Goal: Information Seeking & Learning: Find specific page/section

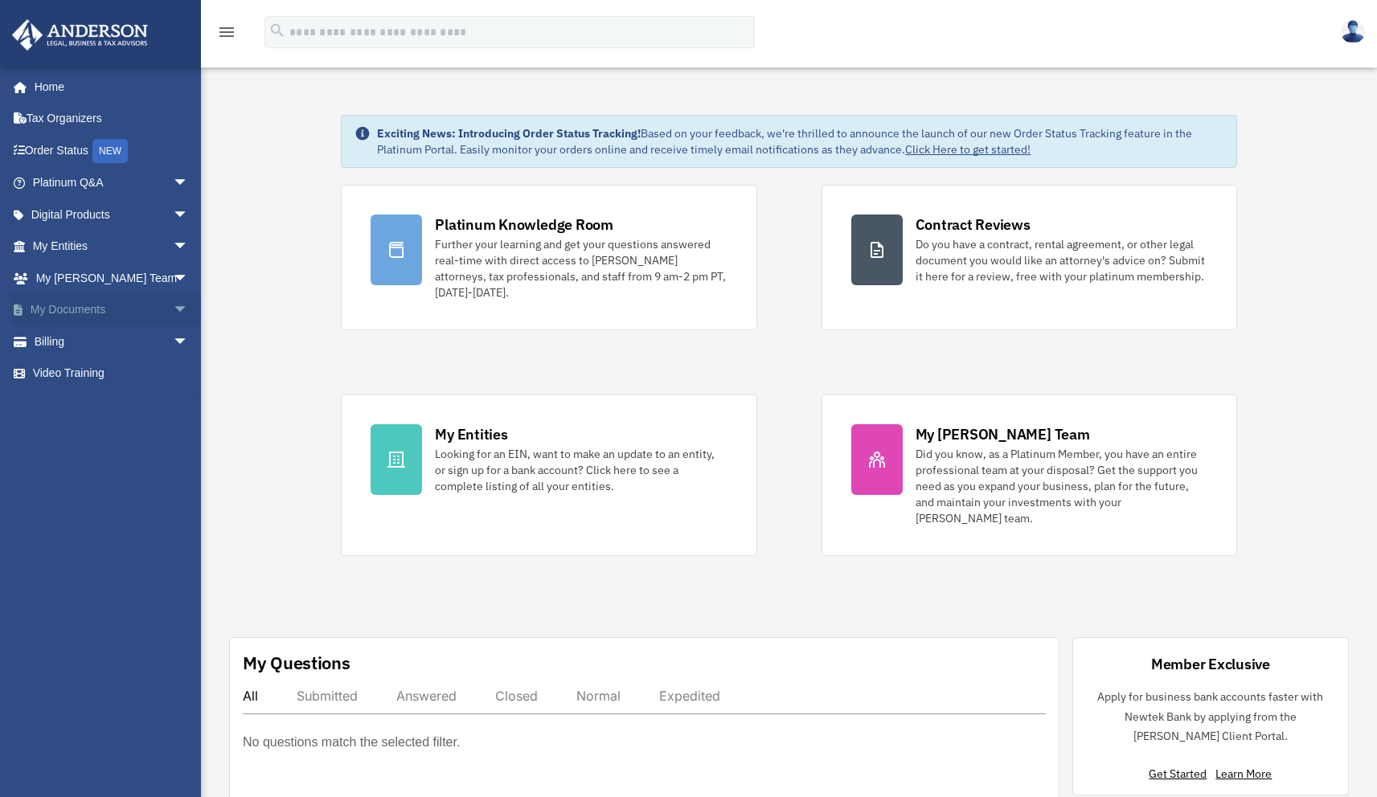
click at [81, 315] on link "My Documents arrow_drop_down" at bounding box center [112, 310] width 202 height 32
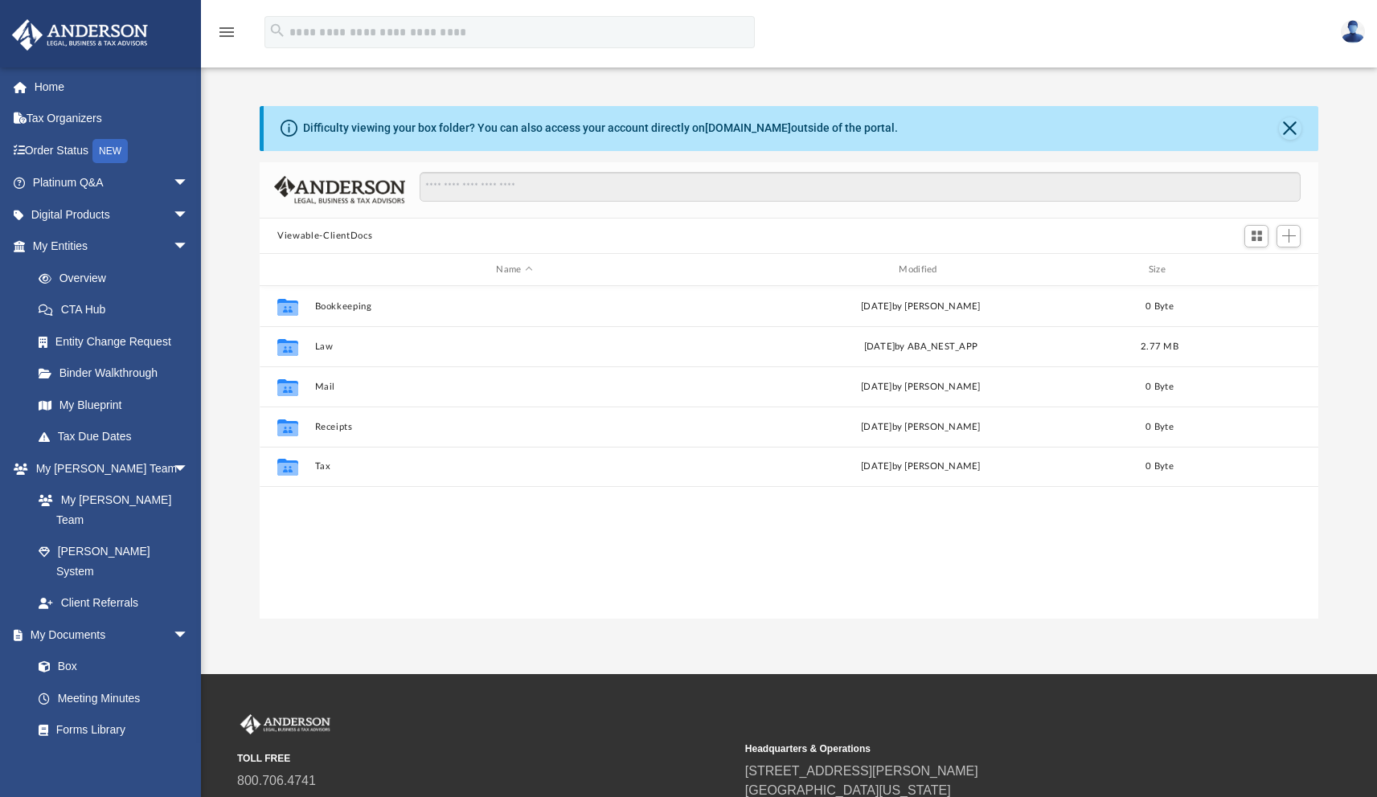
scroll to position [353, 1046]
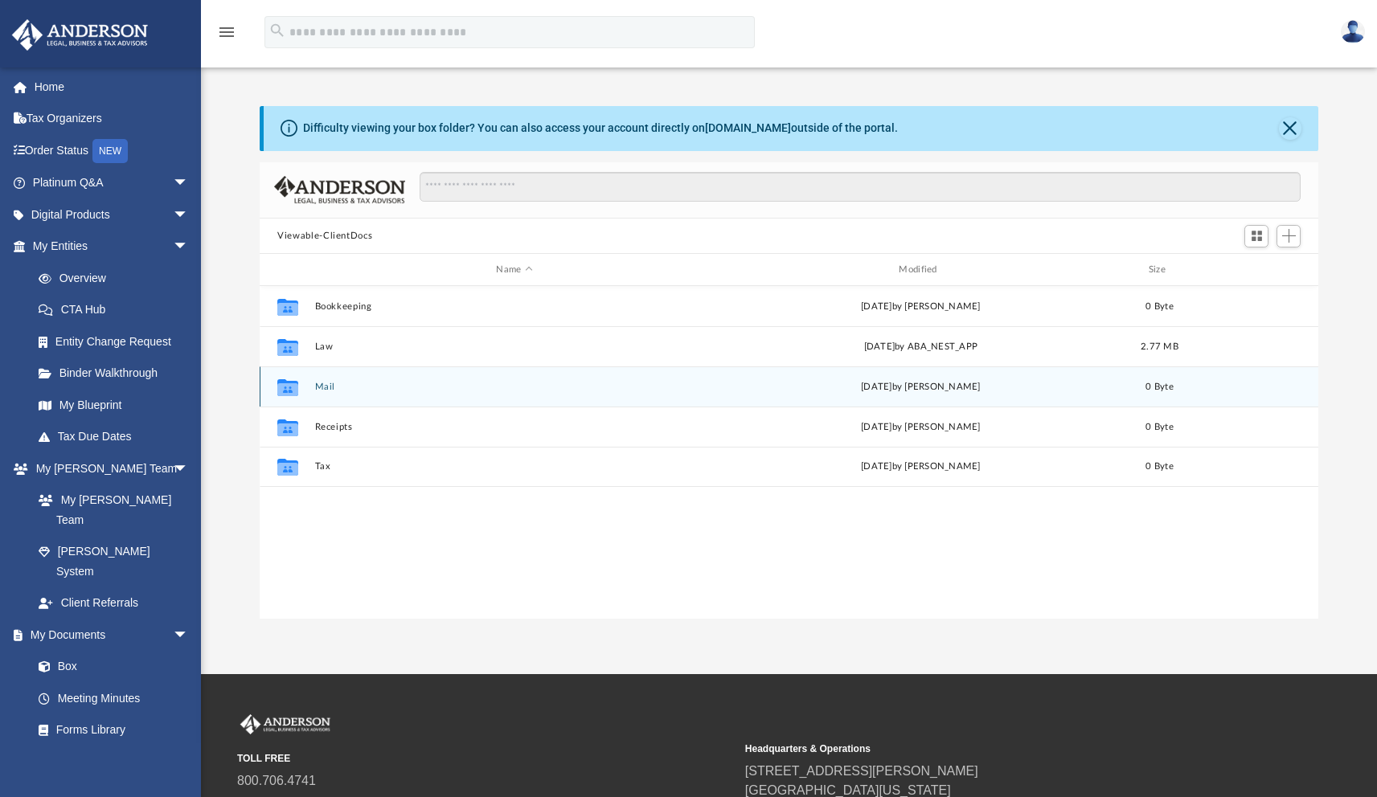
click at [407, 390] on button "Mail" at bounding box center [514, 387] width 399 height 10
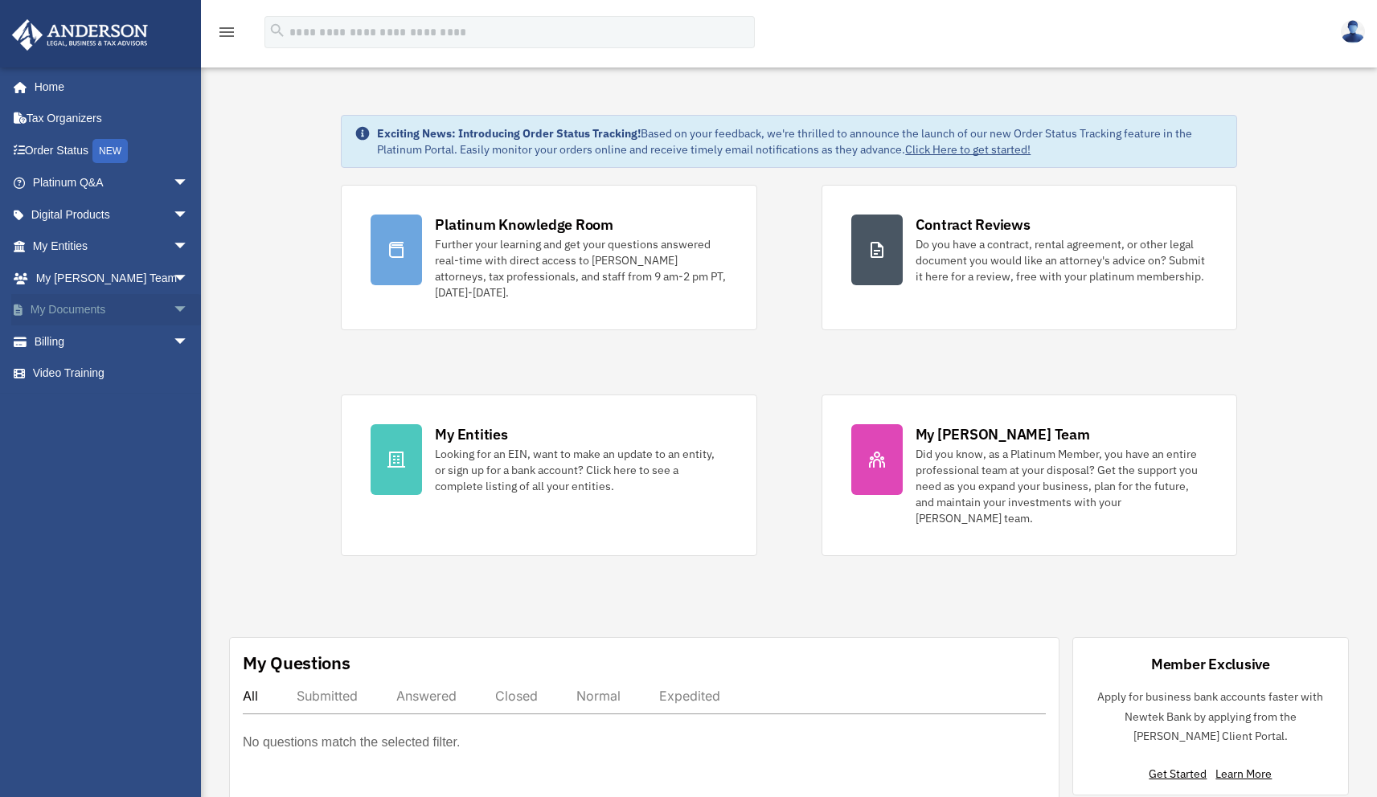
click at [82, 305] on link "My Documents arrow_drop_down" at bounding box center [112, 310] width 202 height 32
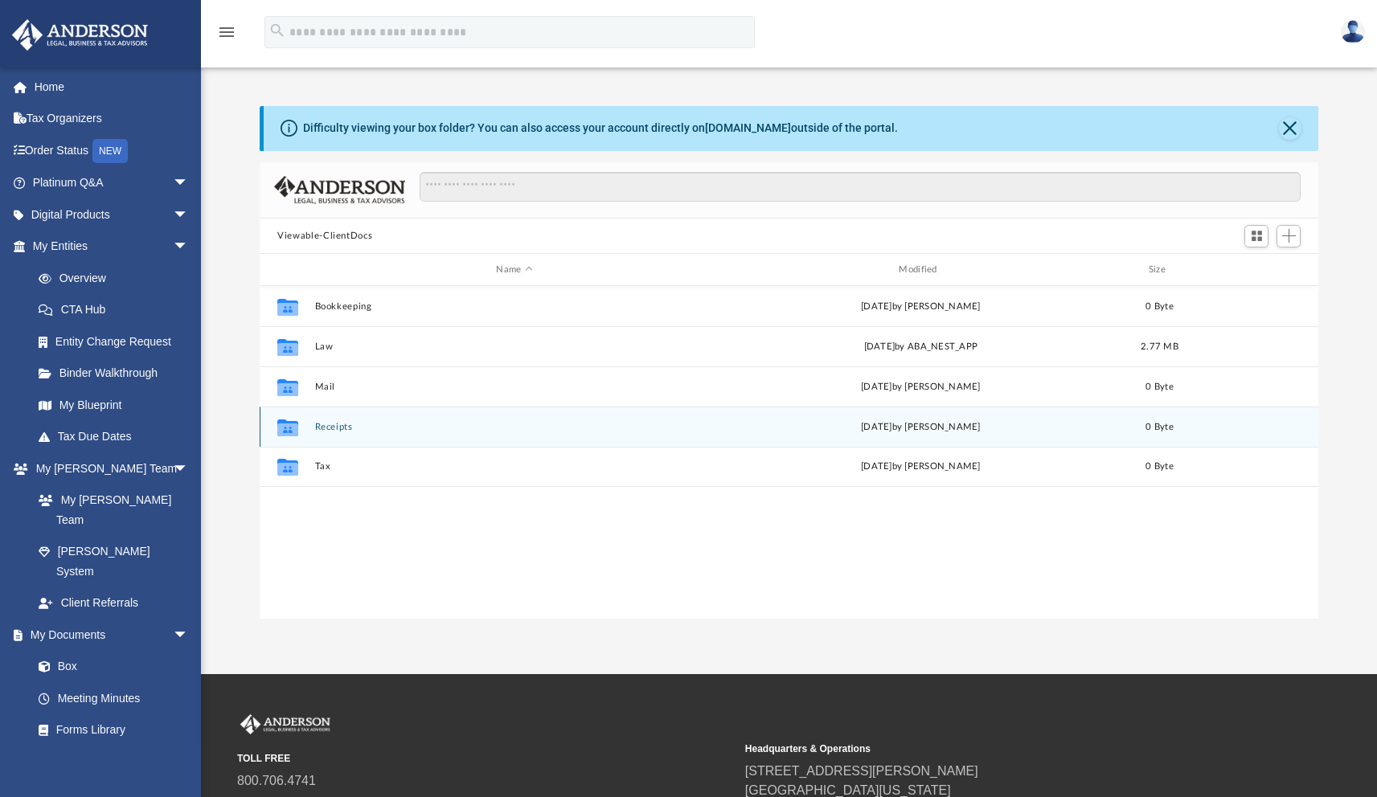
scroll to position [353, 1046]
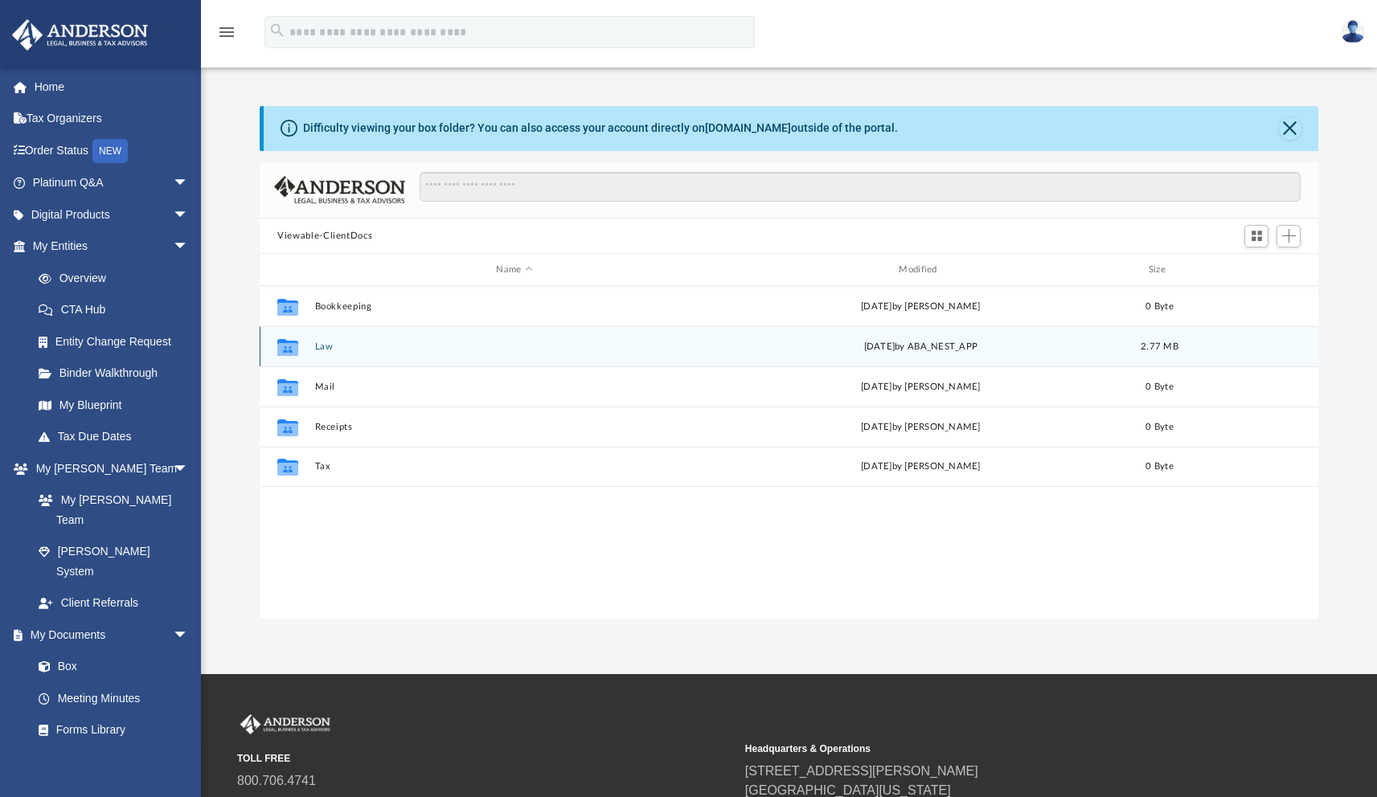
click at [455, 339] on div "Collaborated Folder Law Mon Sep 22 2025 by ABA_NEST_APP 2.77 MB" at bounding box center [789, 346] width 1058 height 40
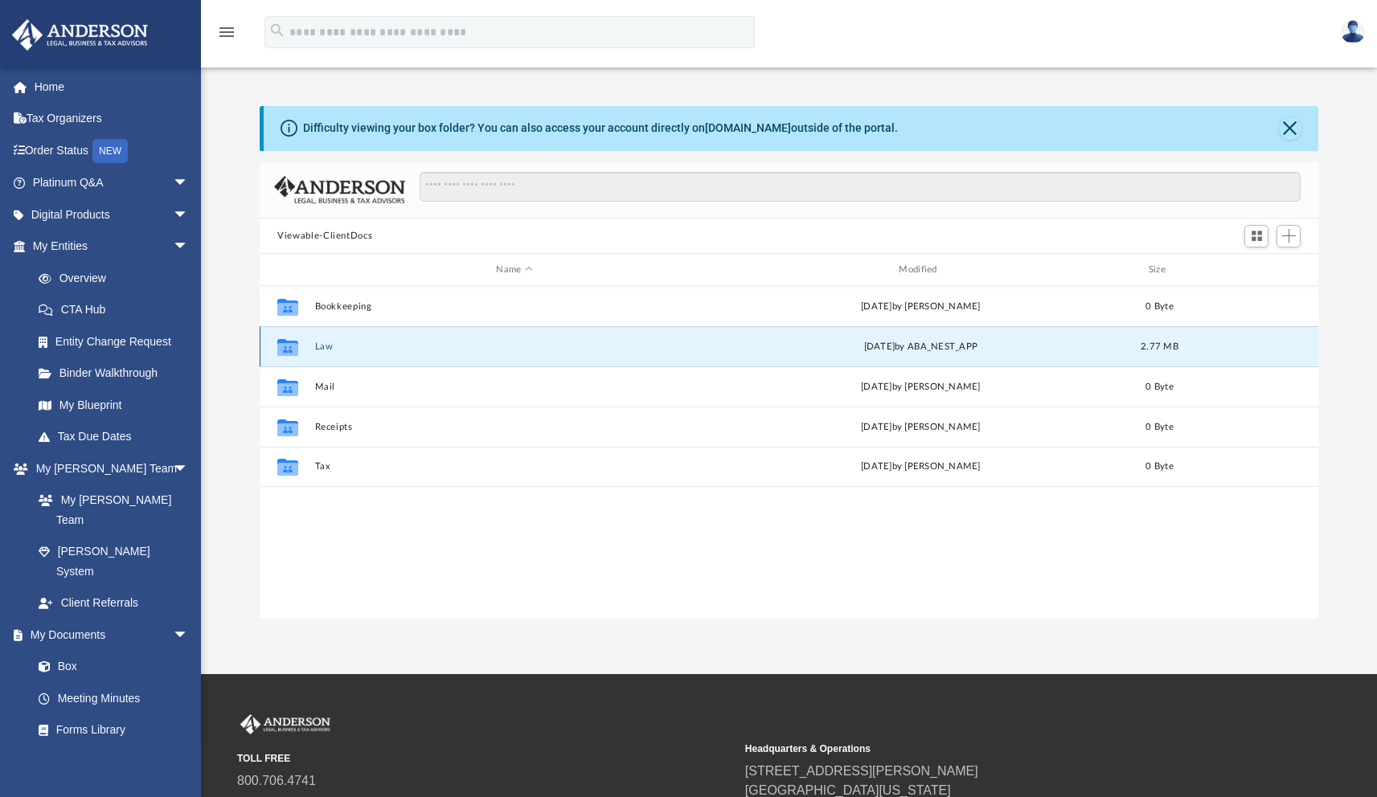
click at [324, 346] on button "Law" at bounding box center [514, 347] width 399 height 10
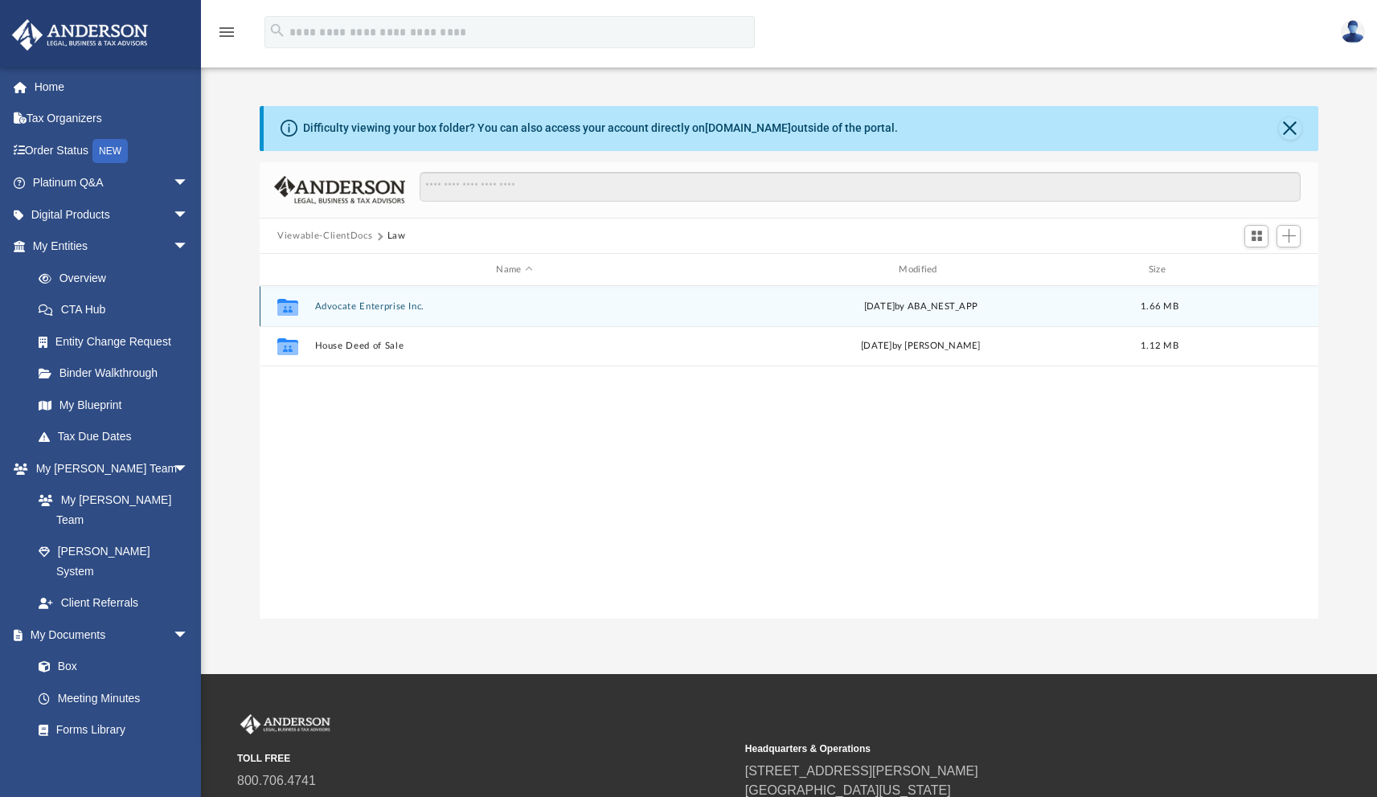
click at [395, 303] on button "Advocate Enterprise Inc." at bounding box center [514, 306] width 399 height 10
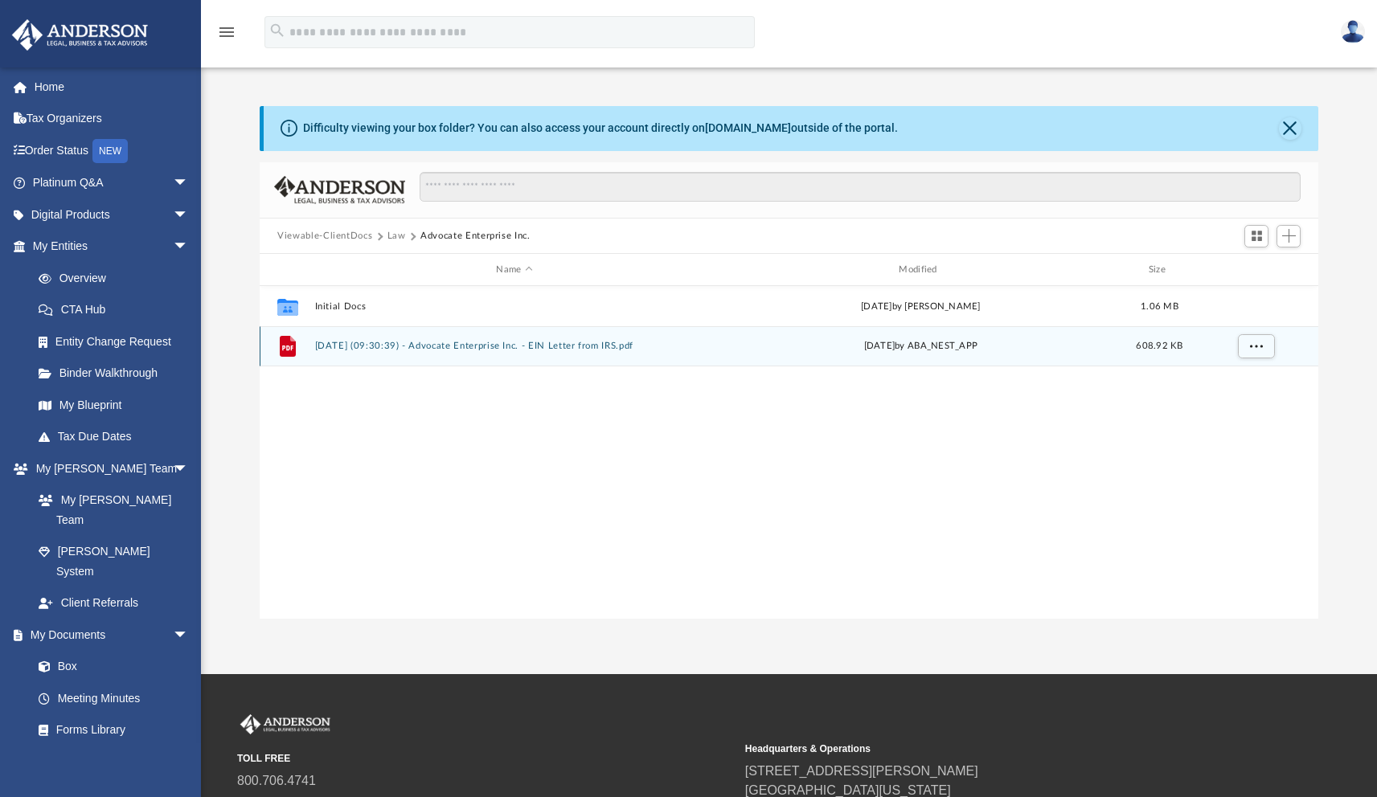
click at [580, 342] on button "2025.09.22 (09:30:39) - Advocate Enterprise Inc. - EIN Letter from IRS.pdf" at bounding box center [514, 346] width 399 height 10
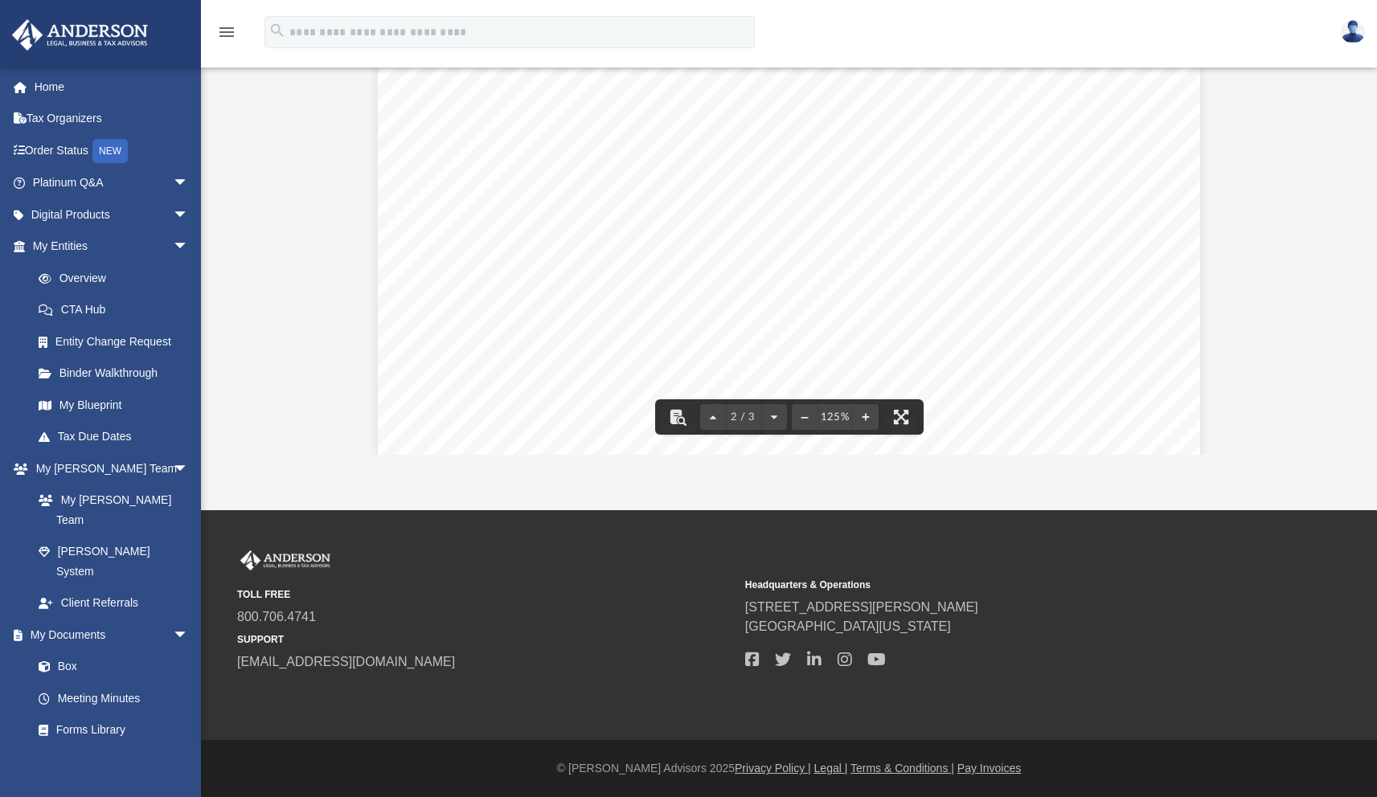
scroll to position [1373, 0]
drag, startPoint x: 1091, startPoint y: 428, endPoint x: 1100, endPoint y: 536, distance: 108.9
click at [1100, 536] on div "menu search Site Menu add jaggabao.np@gmail.com Reset Password Logout App" at bounding box center [688, 316] width 1377 height 961
drag, startPoint x: 1351, startPoint y: 389, endPoint x: 1347, endPoint y: 447, distance: 58.0
click at [1349, 463] on div "App jaggabao.np@gmail.com Sign Out jaggabao.np@gmail.com Home Tax Organizers Or…" at bounding box center [688, 173] width 1377 height 674
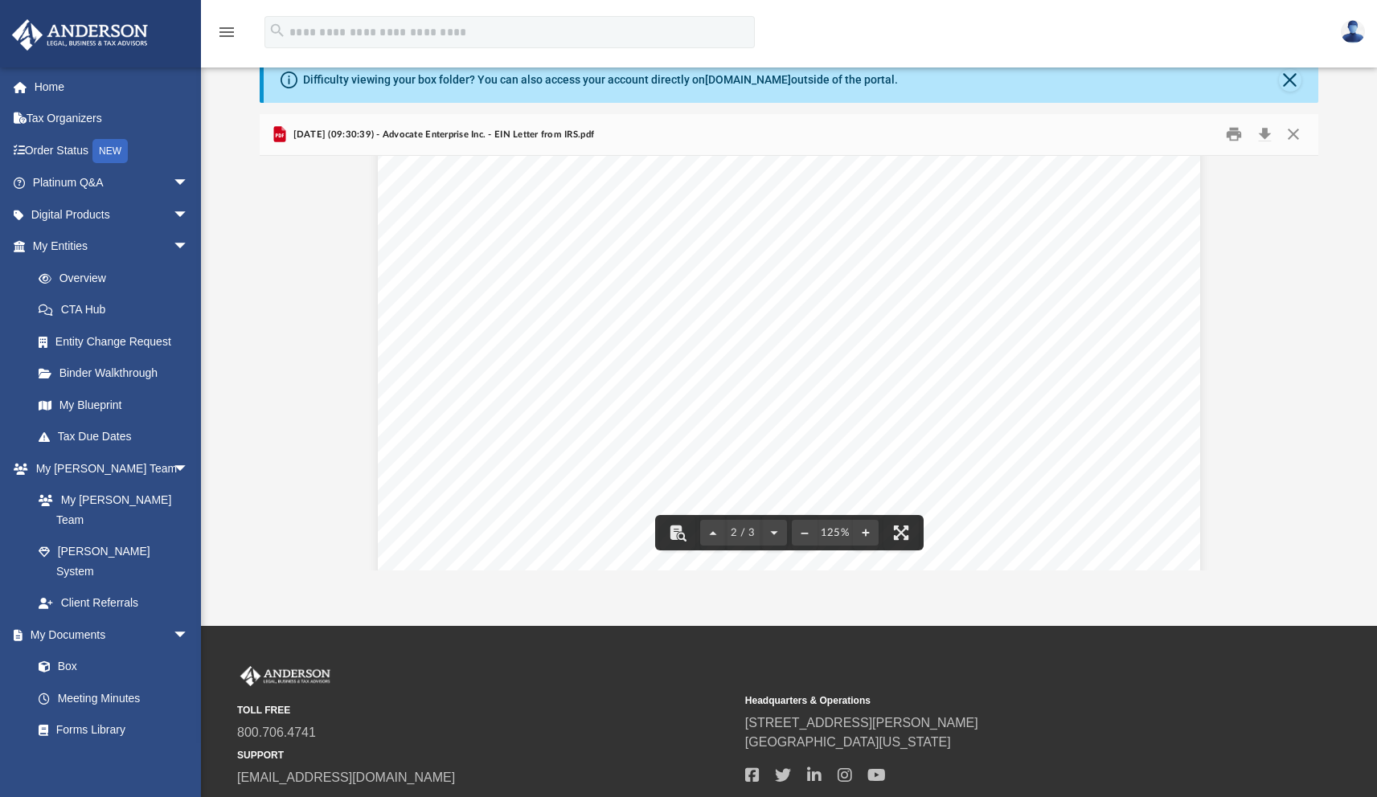
scroll to position [13, 0]
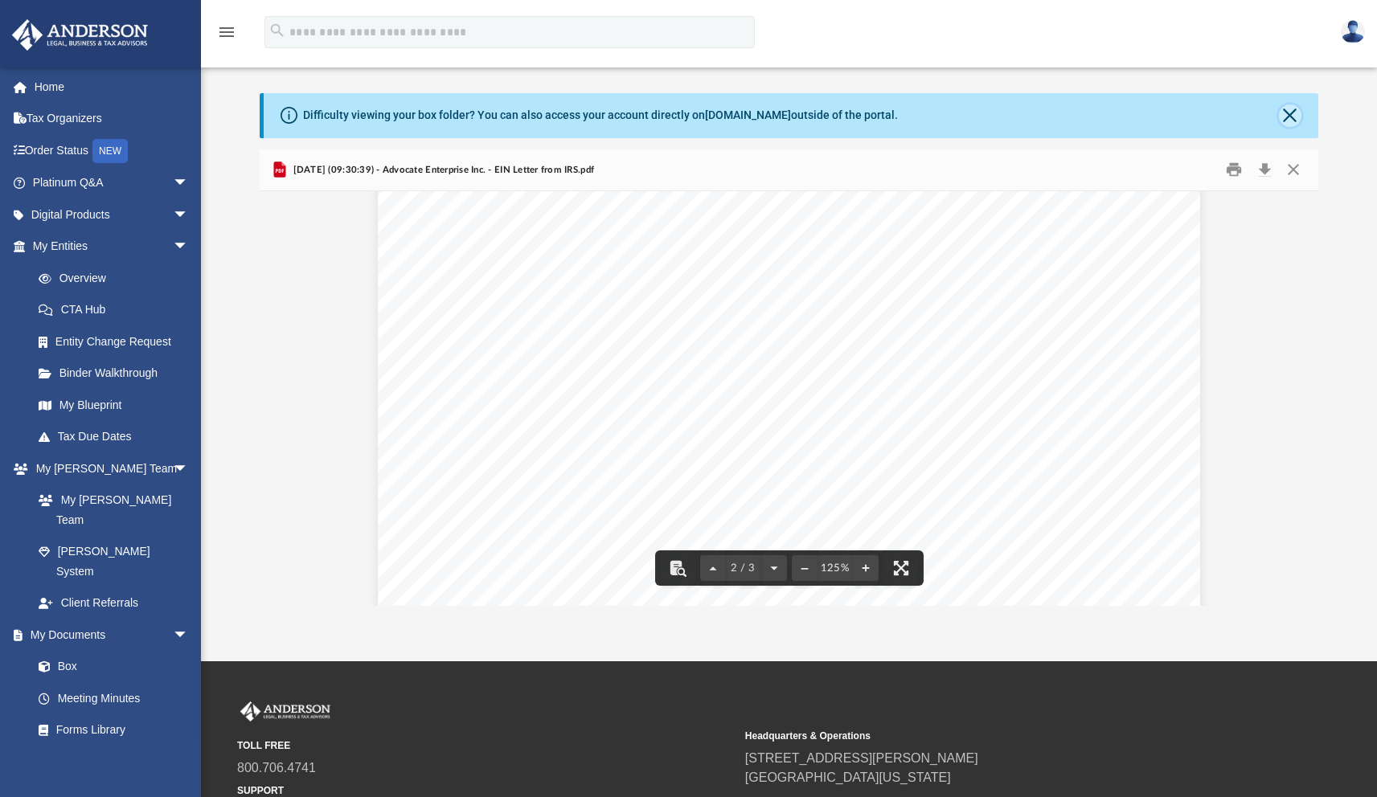
click at [1279, 119] on button "Close" at bounding box center [1290, 115] width 23 height 23
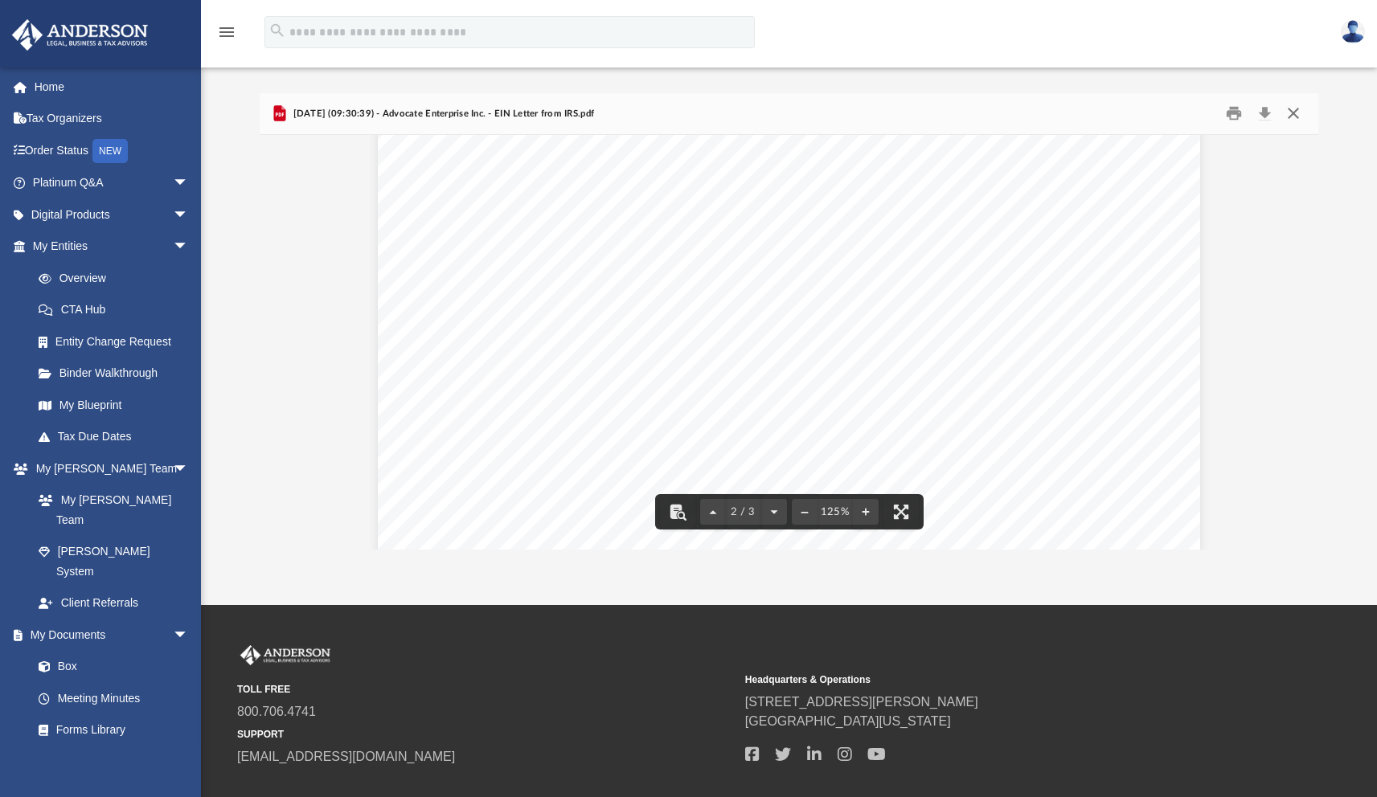
click at [1292, 112] on button "Close" at bounding box center [1292, 113] width 29 height 25
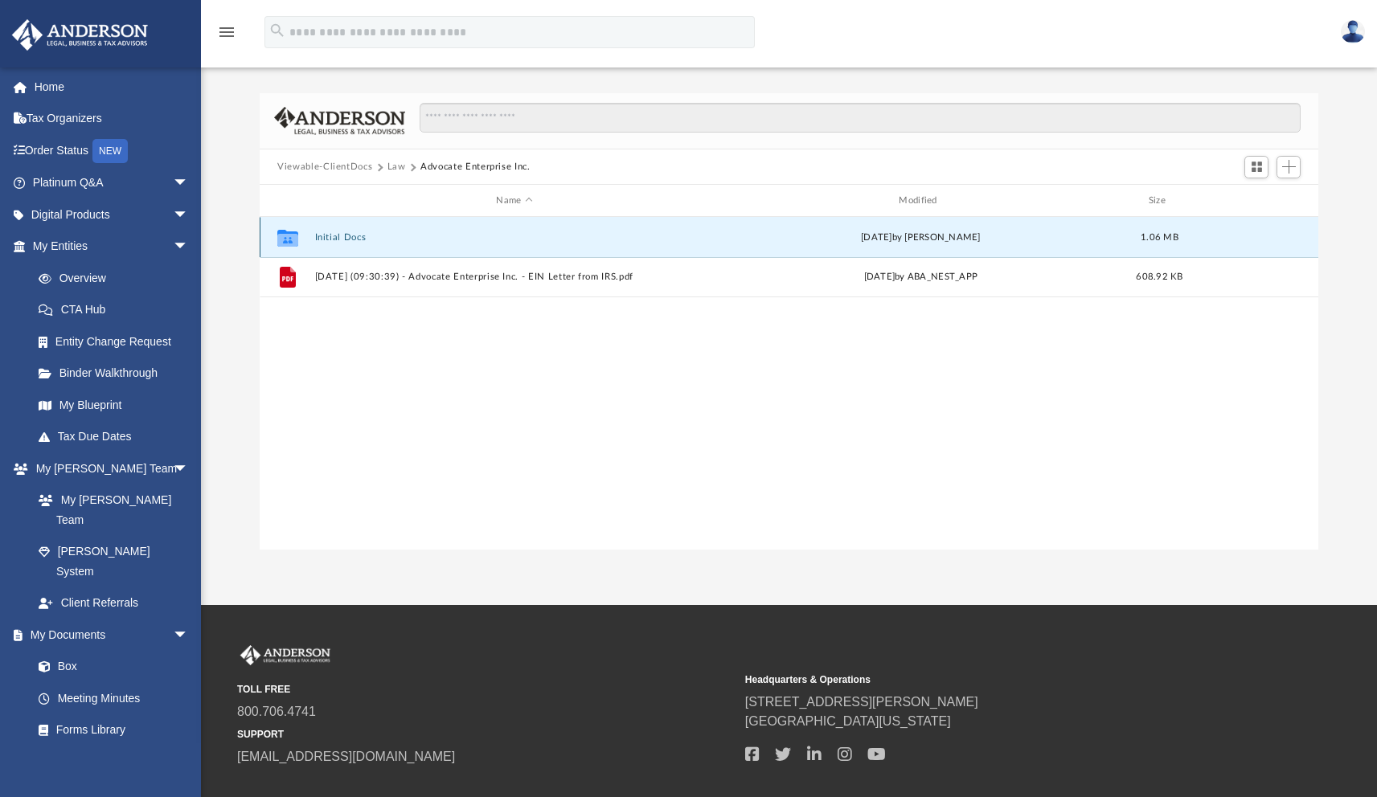
click at [362, 232] on button "Initial Docs" at bounding box center [514, 237] width 399 height 10
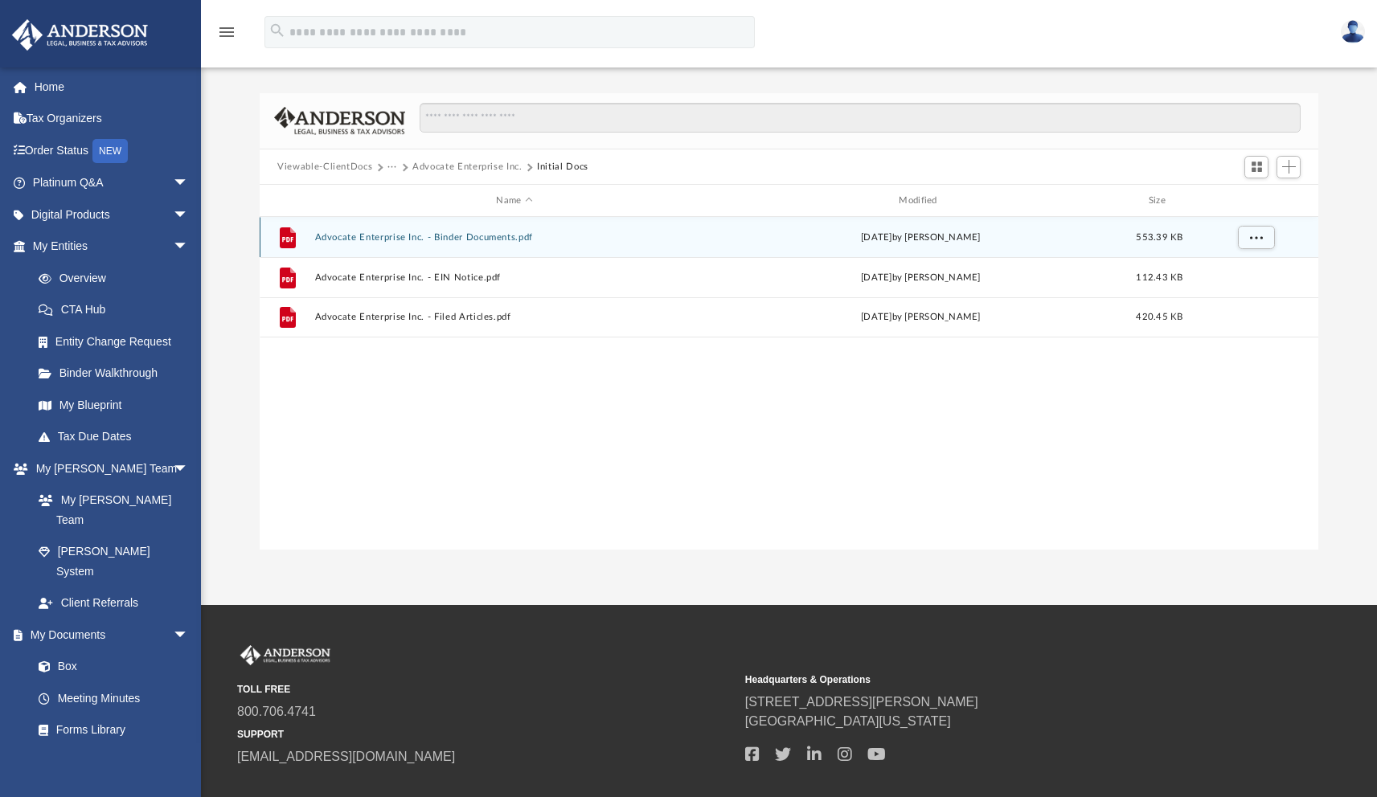
click at [480, 235] on button "Advocate Enterprise Inc. - Binder Documents.pdf" at bounding box center [514, 237] width 399 height 10
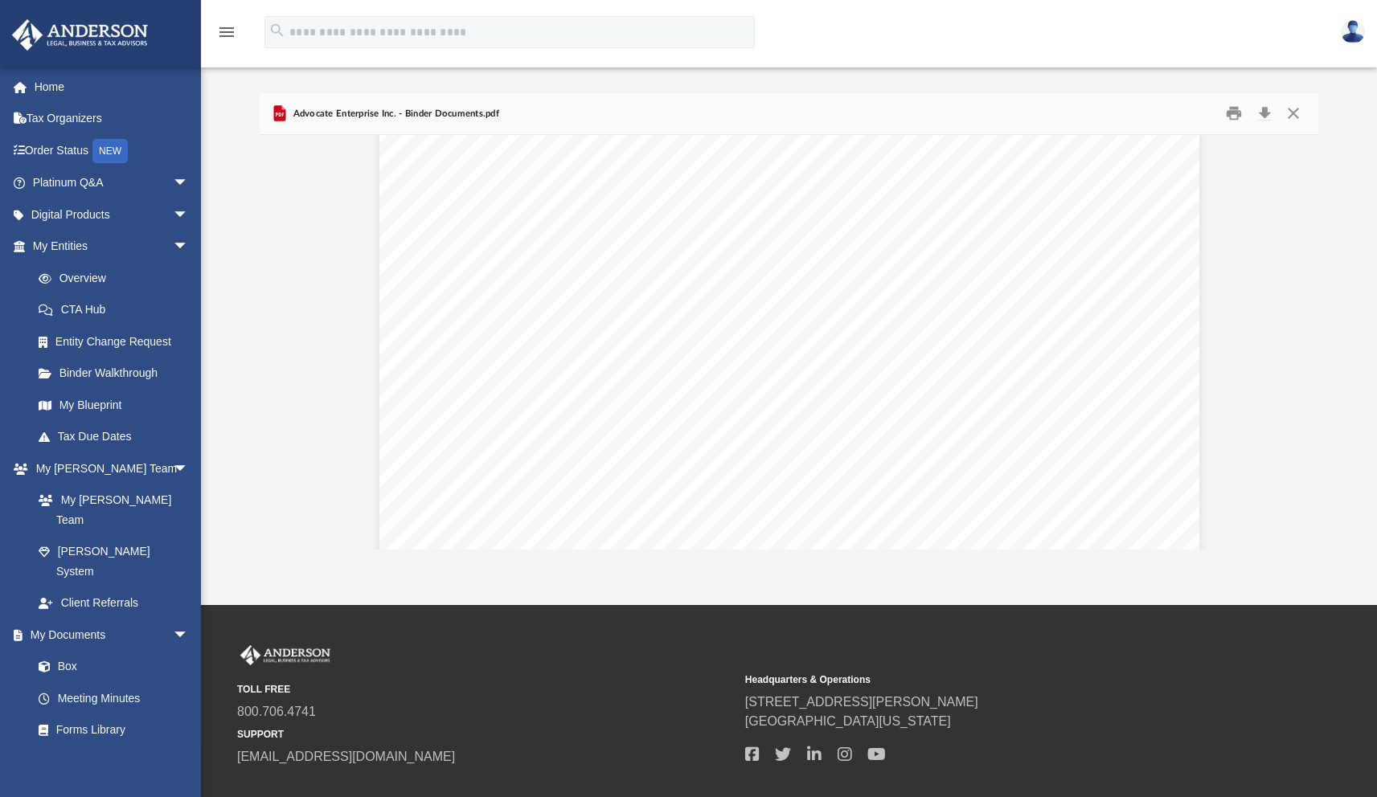
scroll to position [7636, 0]
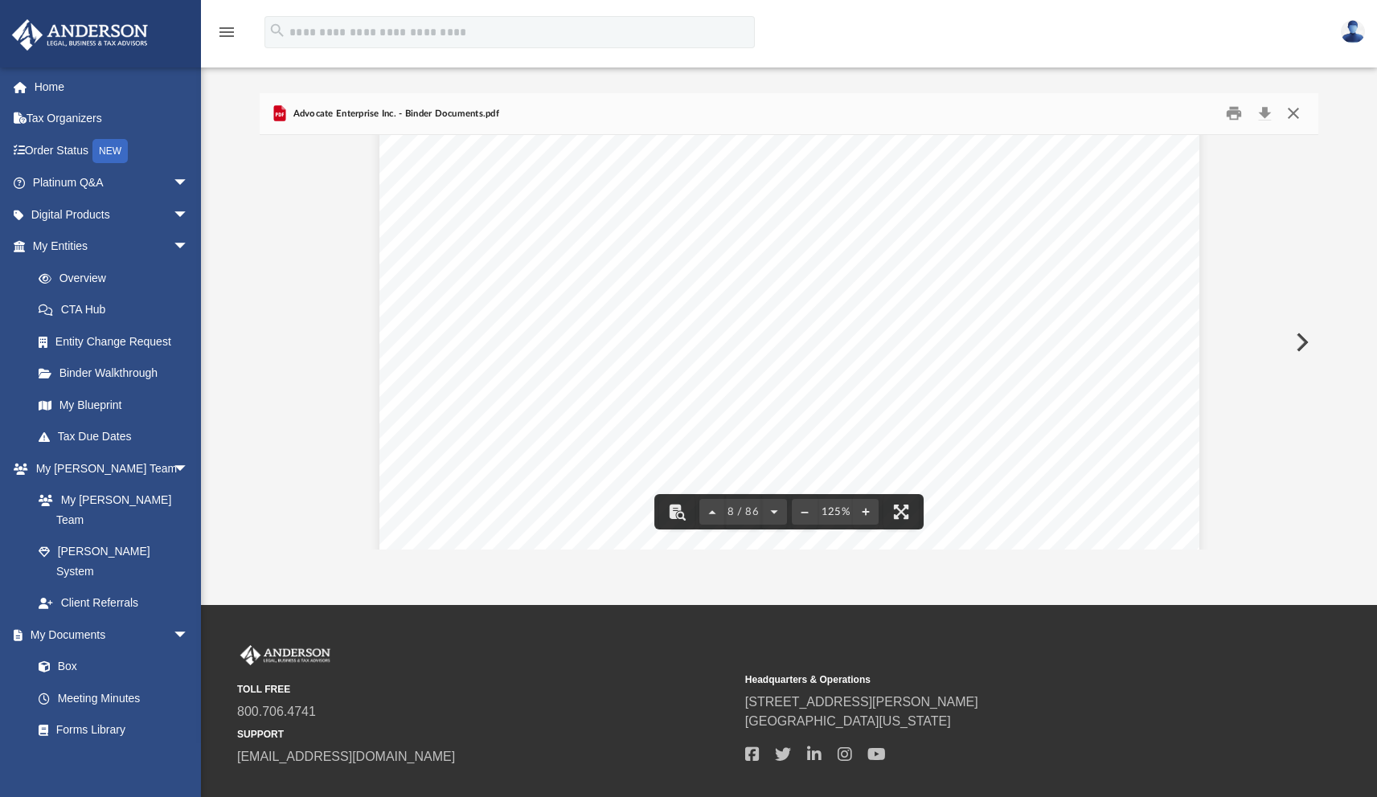
click at [1298, 109] on button "Close" at bounding box center [1292, 113] width 29 height 25
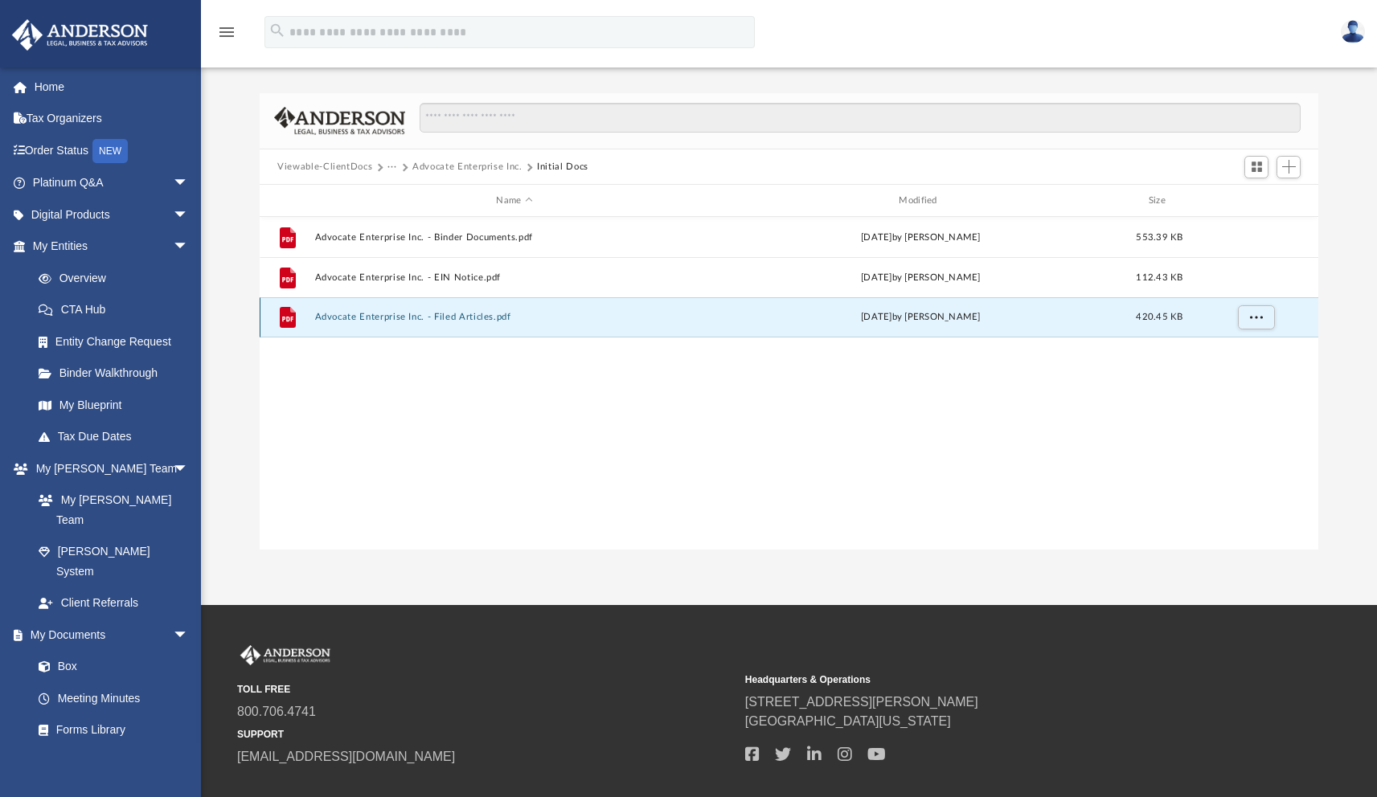
click at [489, 321] on button "Advocate Enterprise Inc. - Filed Articles.pdf" at bounding box center [514, 317] width 399 height 10
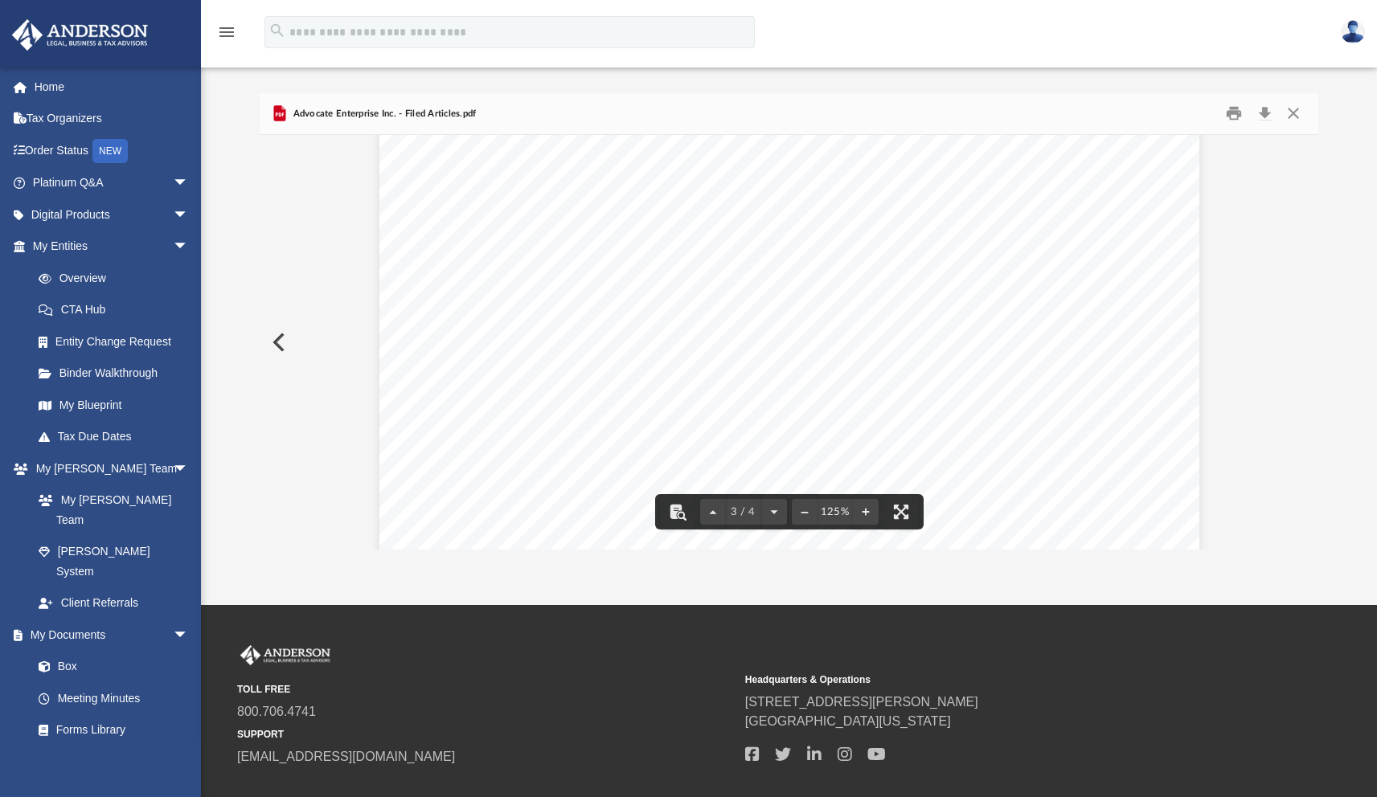
scroll to position [2221, 0]
click at [1291, 106] on button "Close" at bounding box center [1292, 113] width 29 height 25
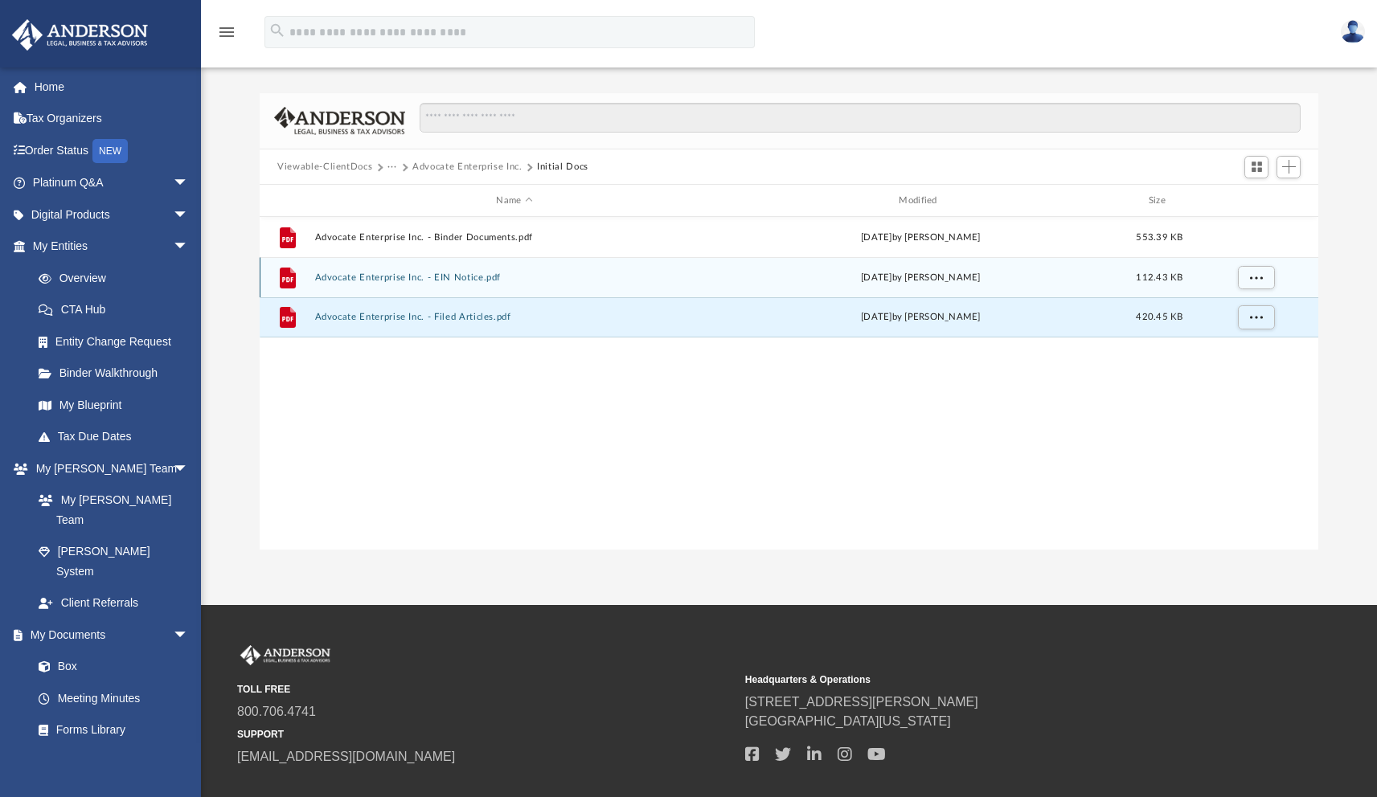
click at [430, 272] on button "Advocate Enterprise Inc. - EIN Notice.pdf" at bounding box center [514, 277] width 399 height 10
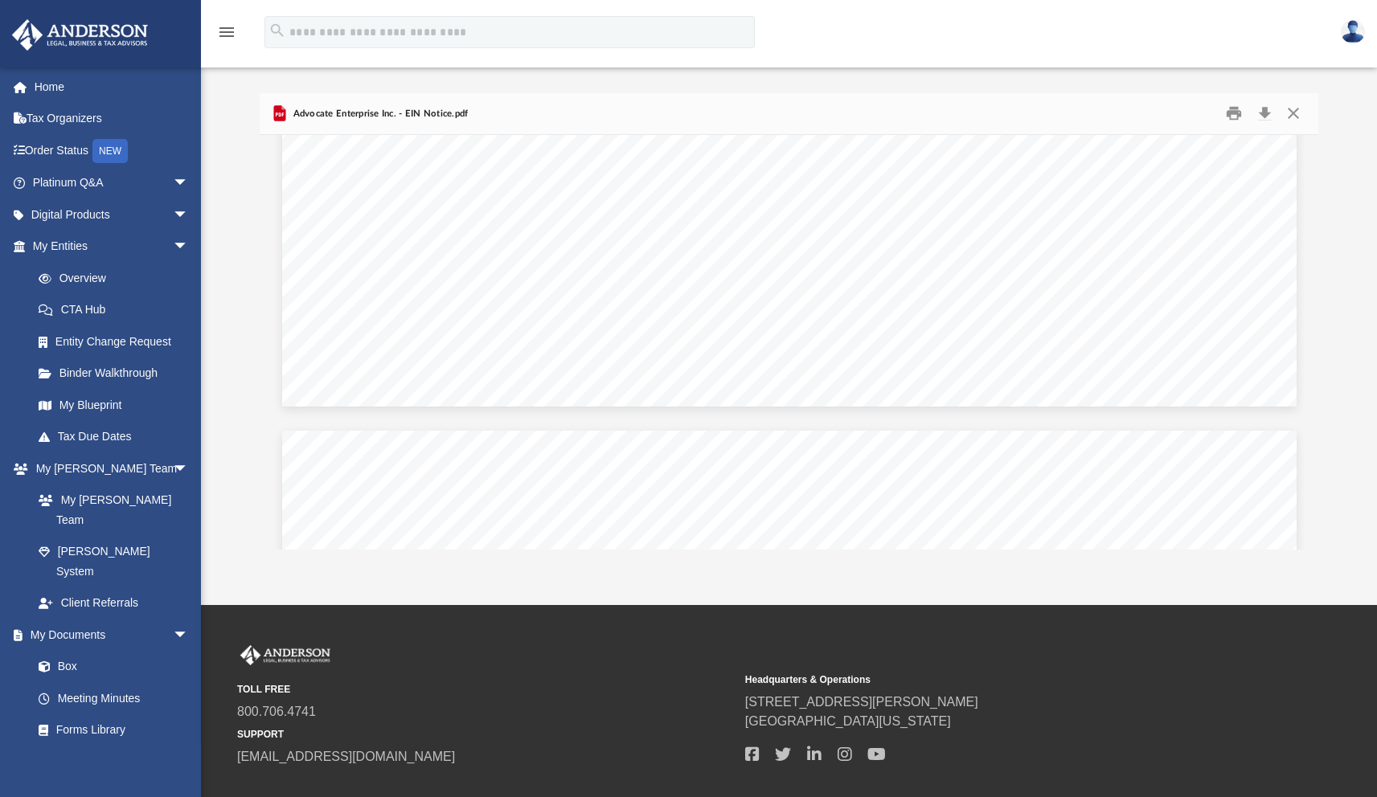
scroll to position [1174, 0]
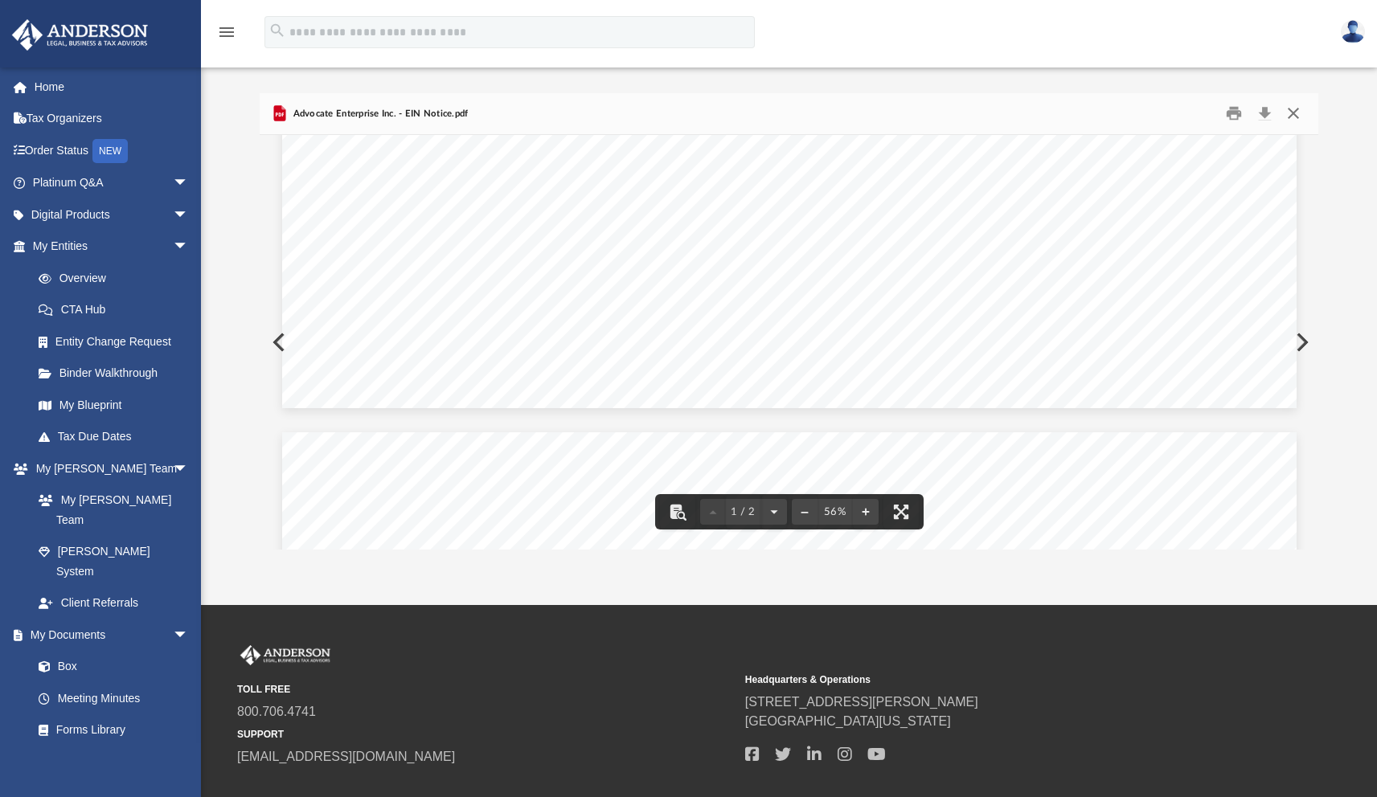
click at [1291, 106] on button "Close" at bounding box center [1292, 113] width 29 height 25
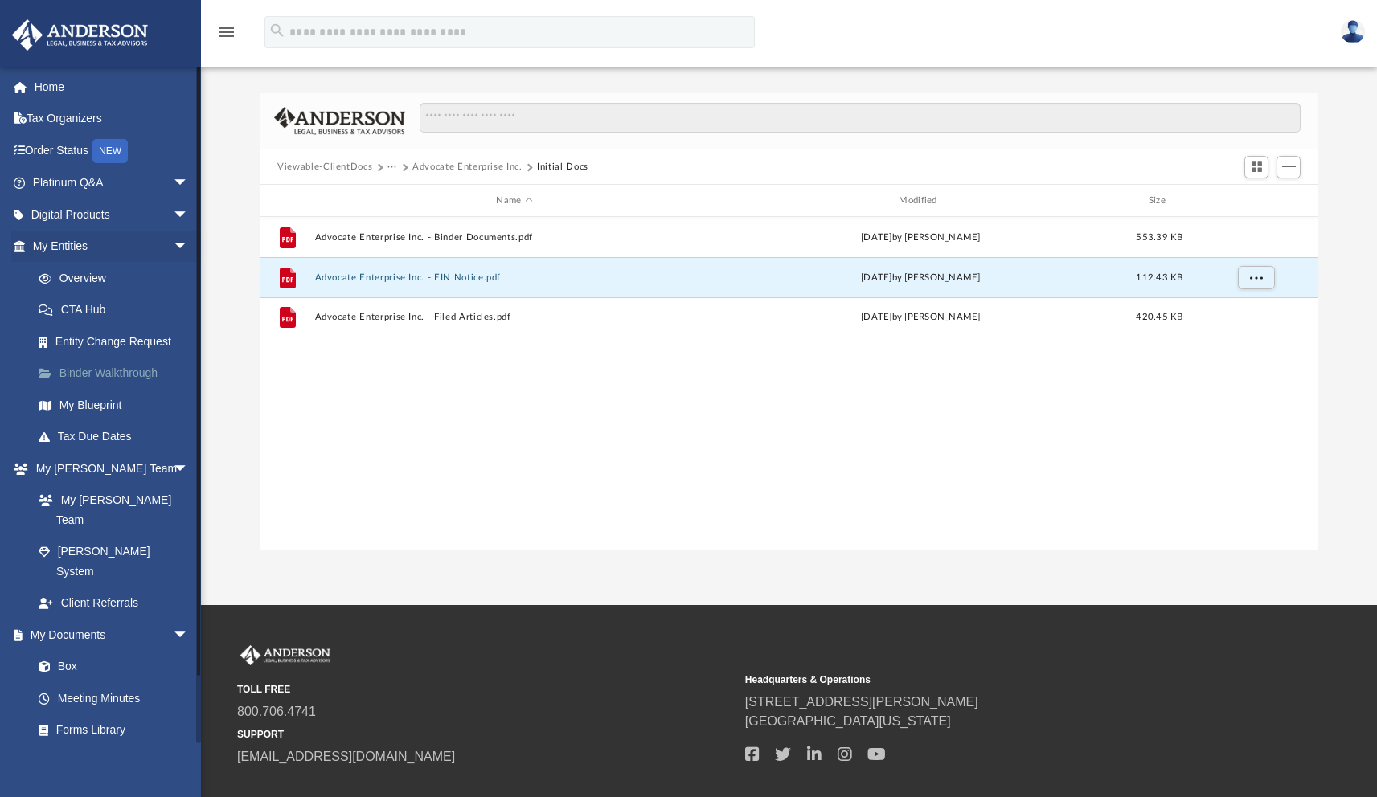
click at [104, 374] on link "Binder Walkthrough" at bounding box center [118, 374] width 190 height 32
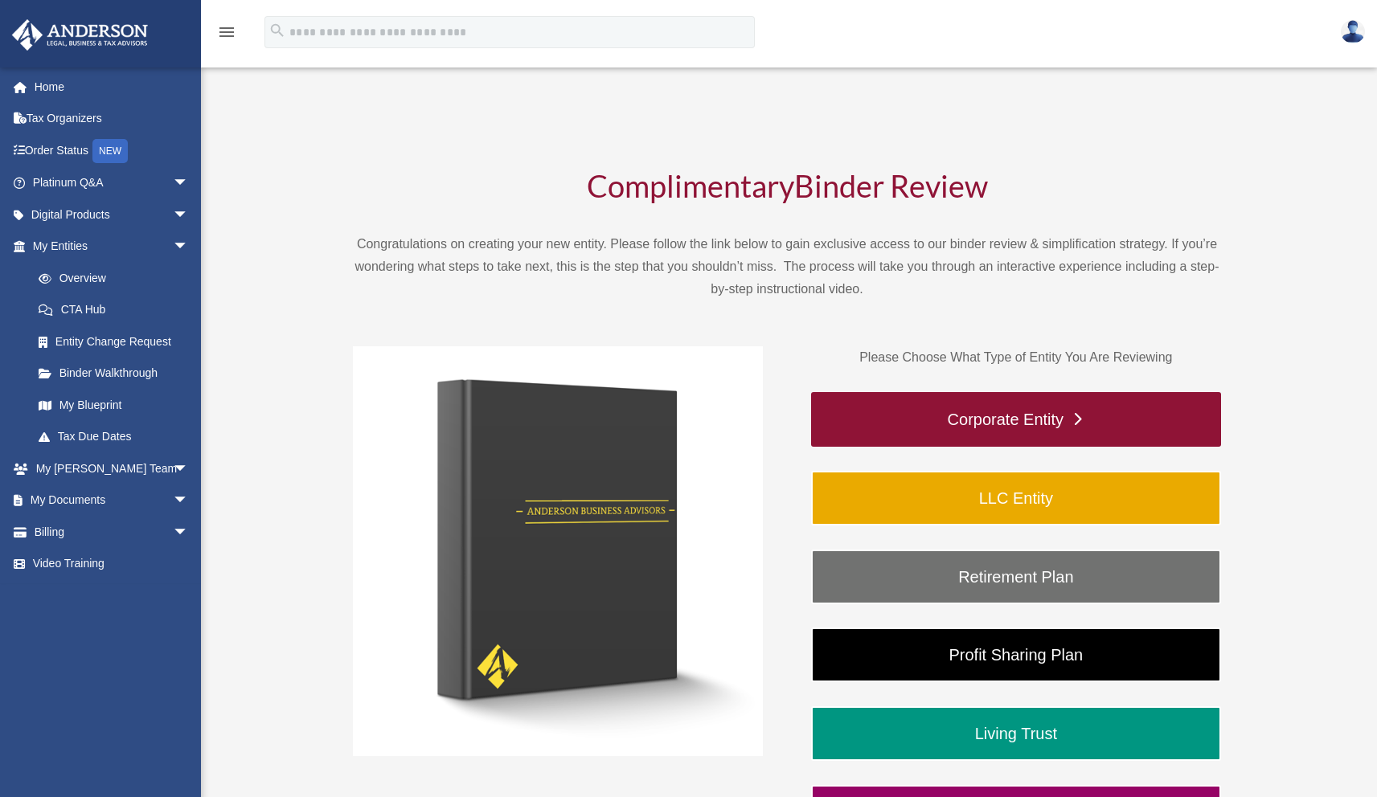
click at [1056, 411] on link "Corporate Entity" at bounding box center [1016, 419] width 410 height 55
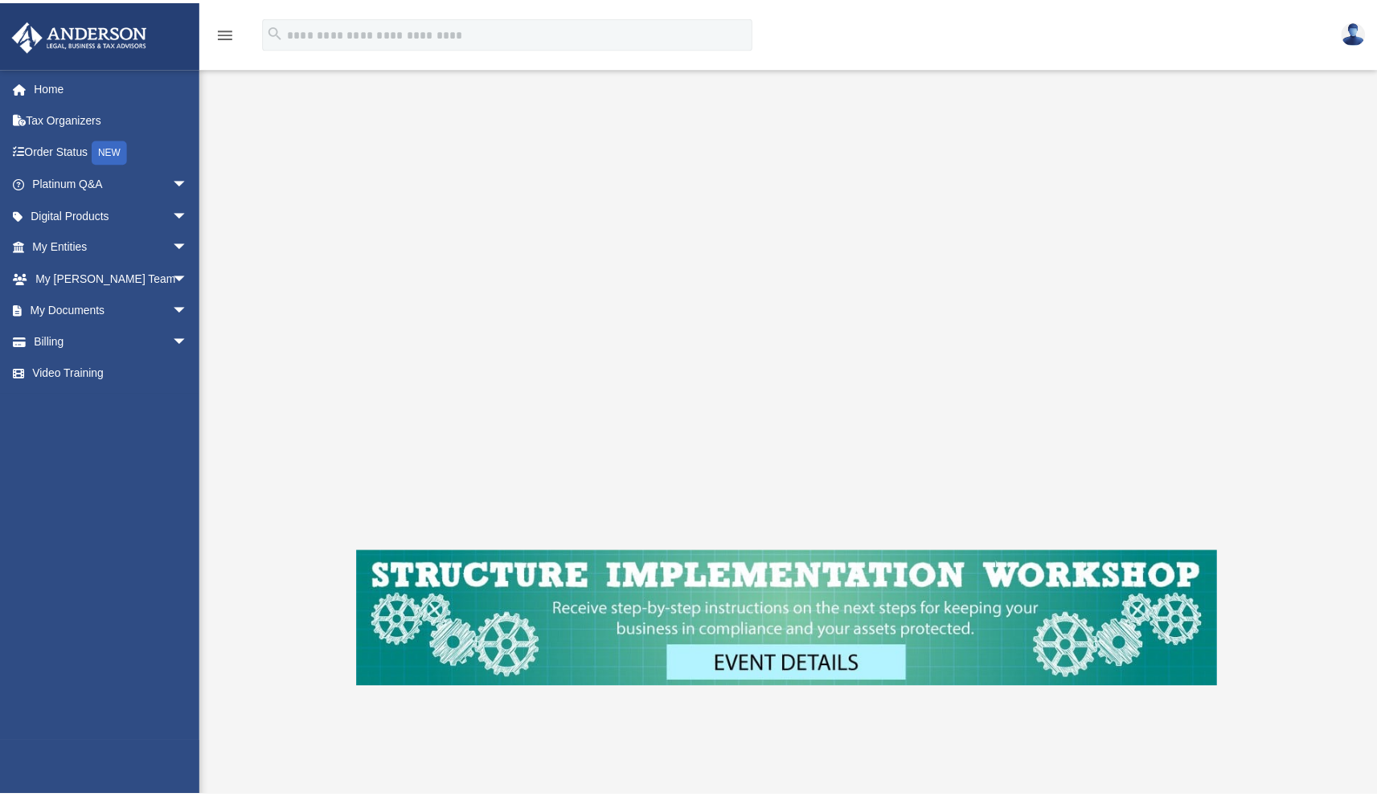
scroll to position [236, 0]
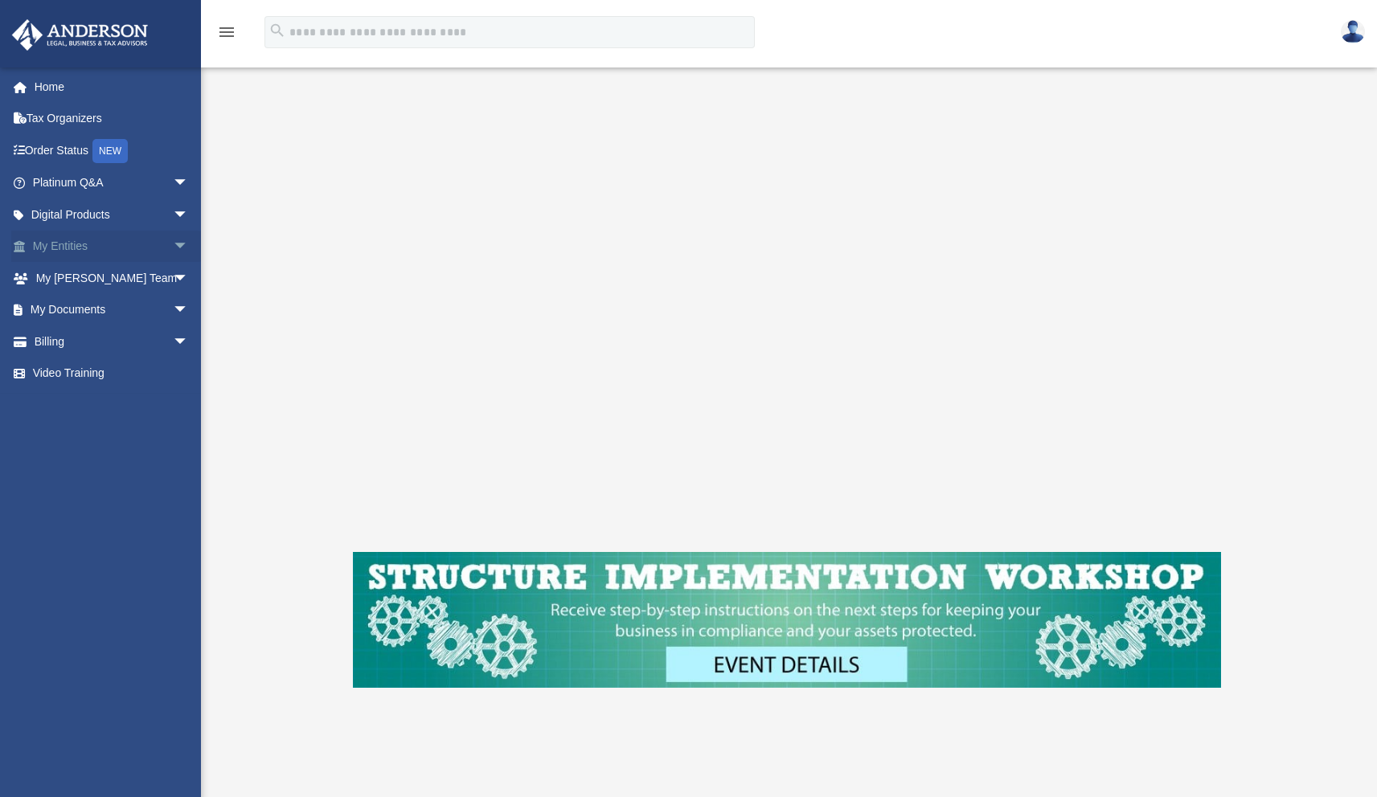
click at [69, 237] on link "My Entities arrow_drop_down" at bounding box center [112, 247] width 202 height 32
click at [74, 246] on link "My Entities arrow_drop_down" at bounding box center [112, 247] width 202 height 32
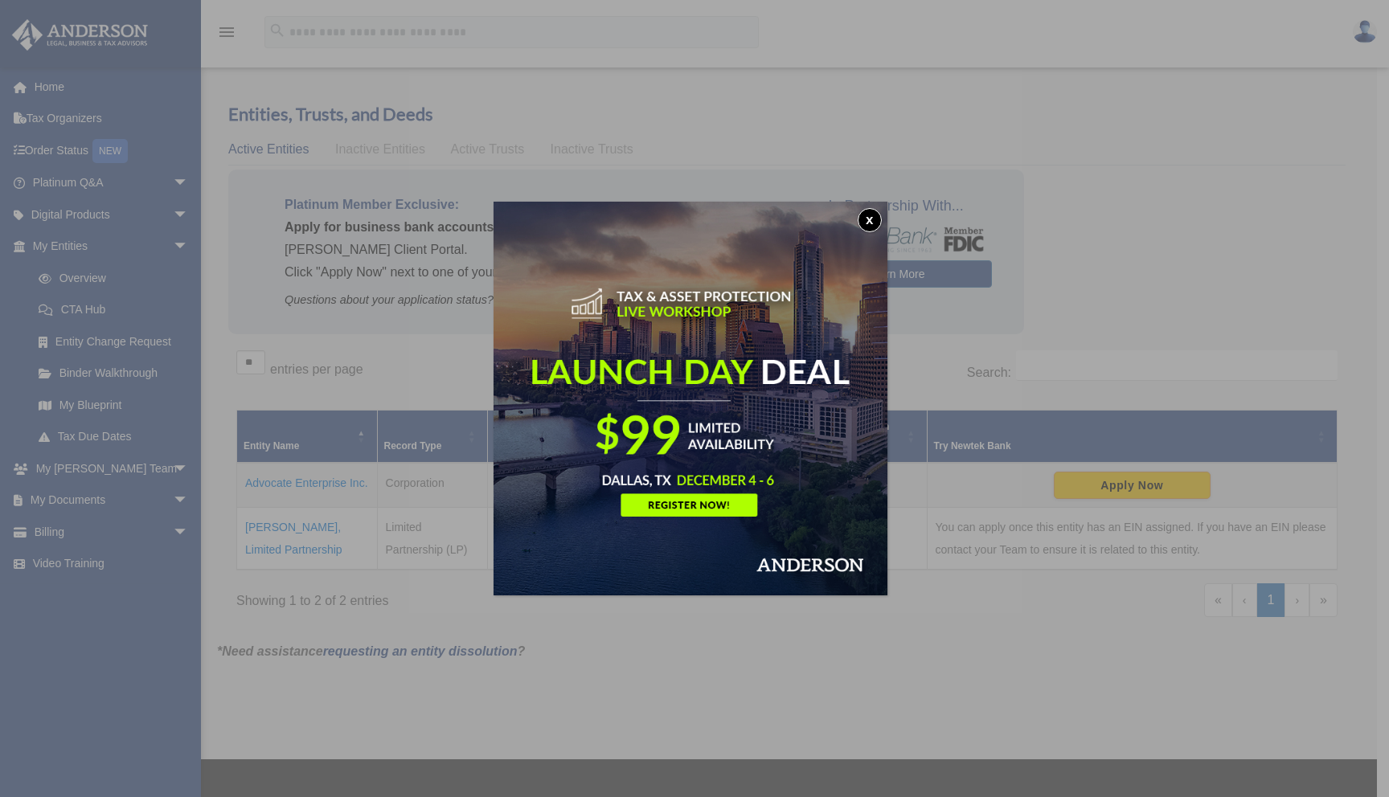
click at [872, 223] on button "x" at bounding box center [870, 220] width 24 height 24
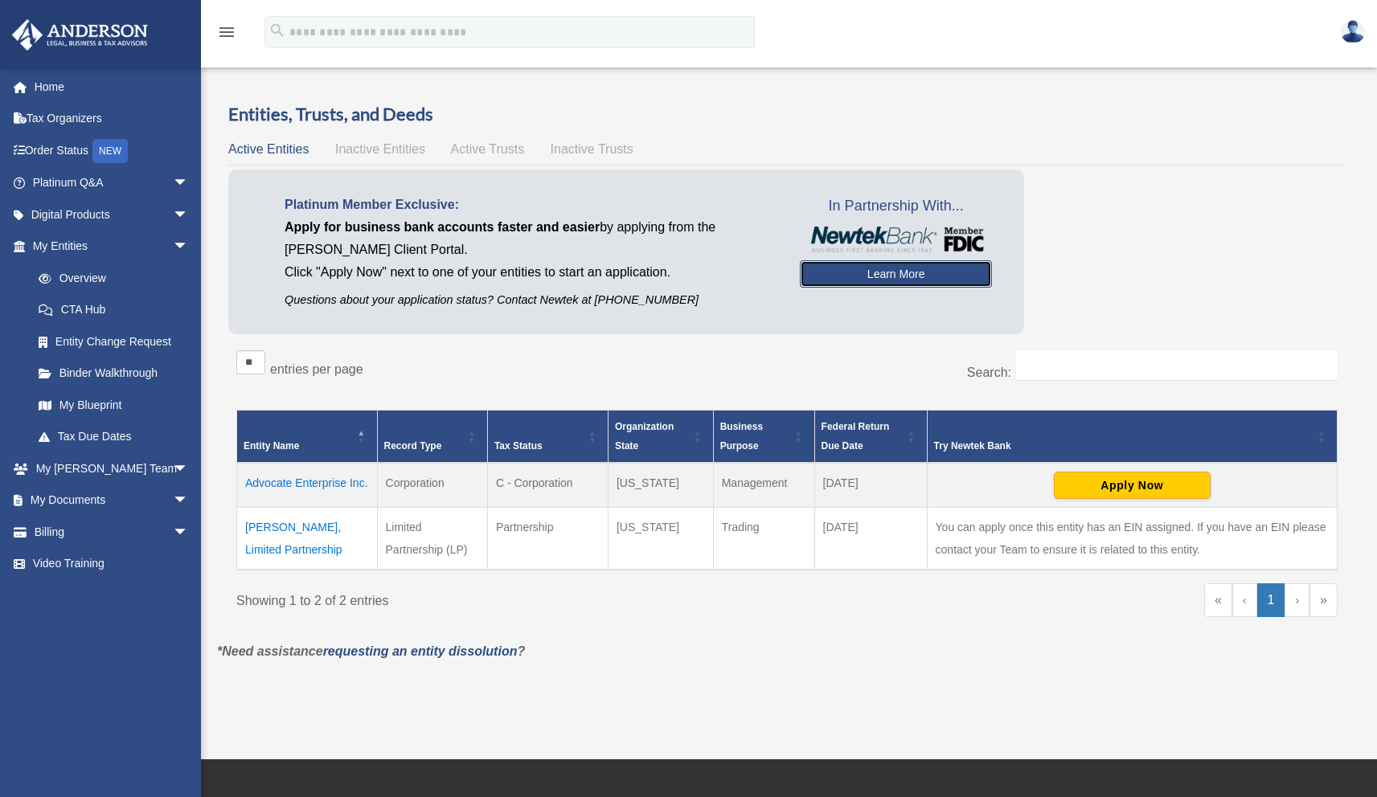
click at [894, 277] on link "Learn More" at bounding box center [896, 273] width 192 height 27
click at [909, 269] on link "Learn More" at bounding box center [896, 273] width 192 height 27
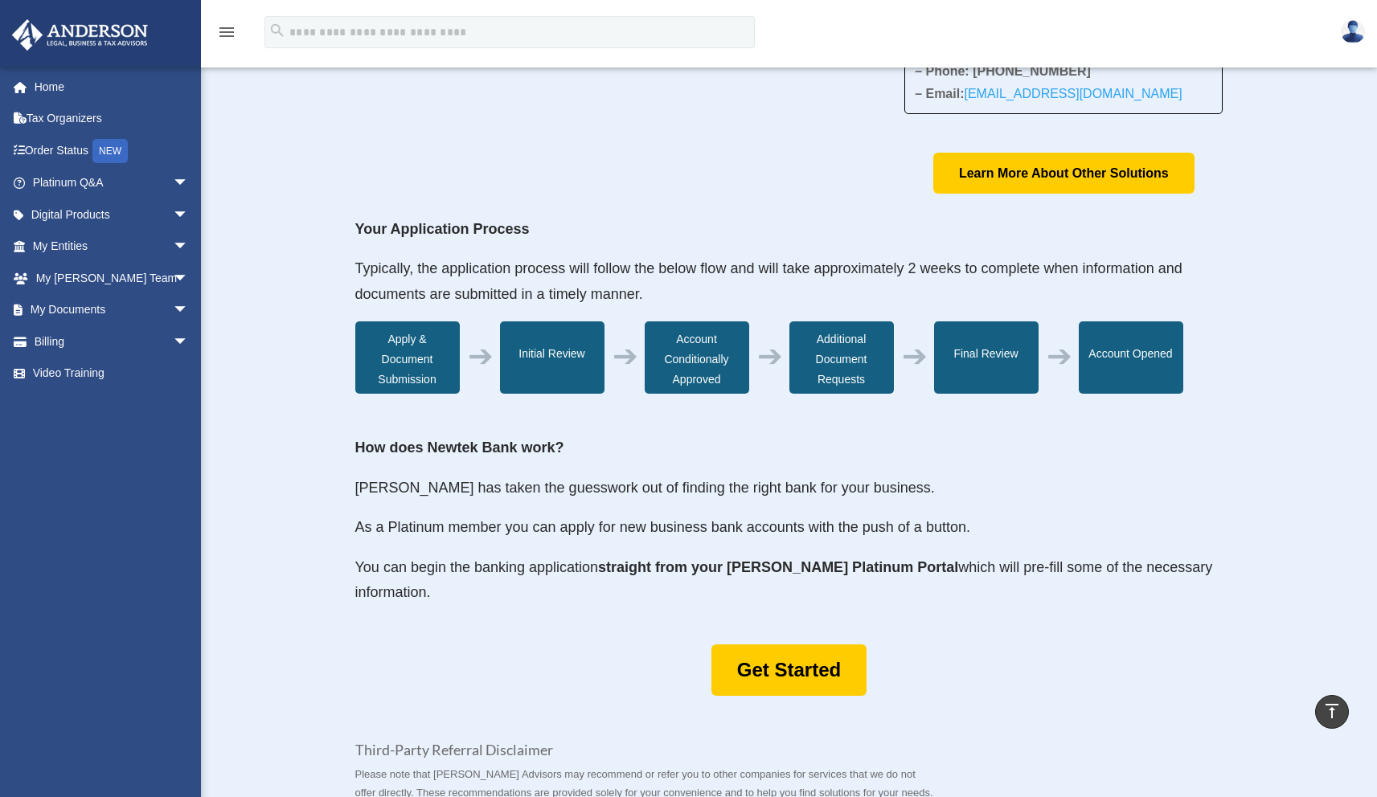
scroll to position [23, 0]
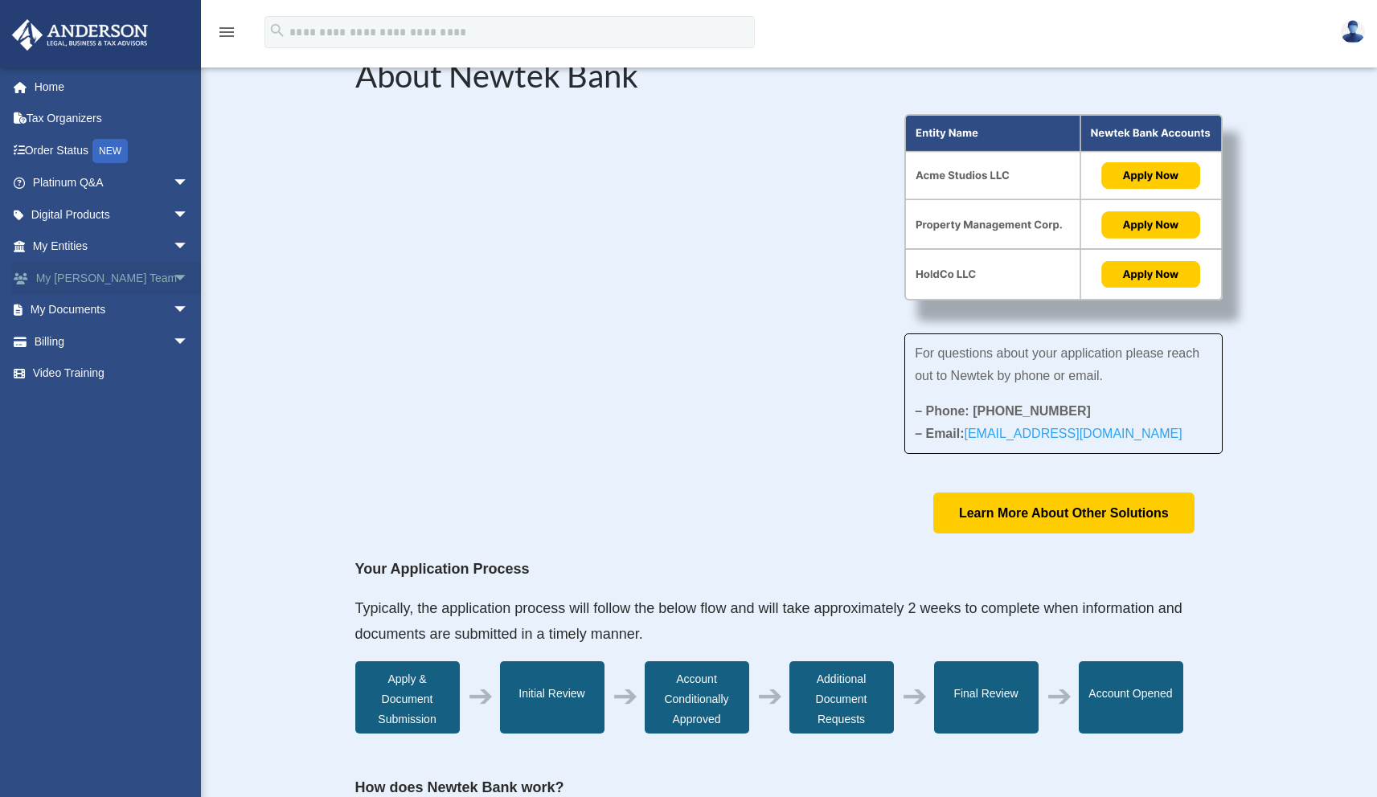
click at [137, 276] on link "My [PERSON_NAME] Team arrow_drop_down" at bounding box center [112, 278] width 202 height 32
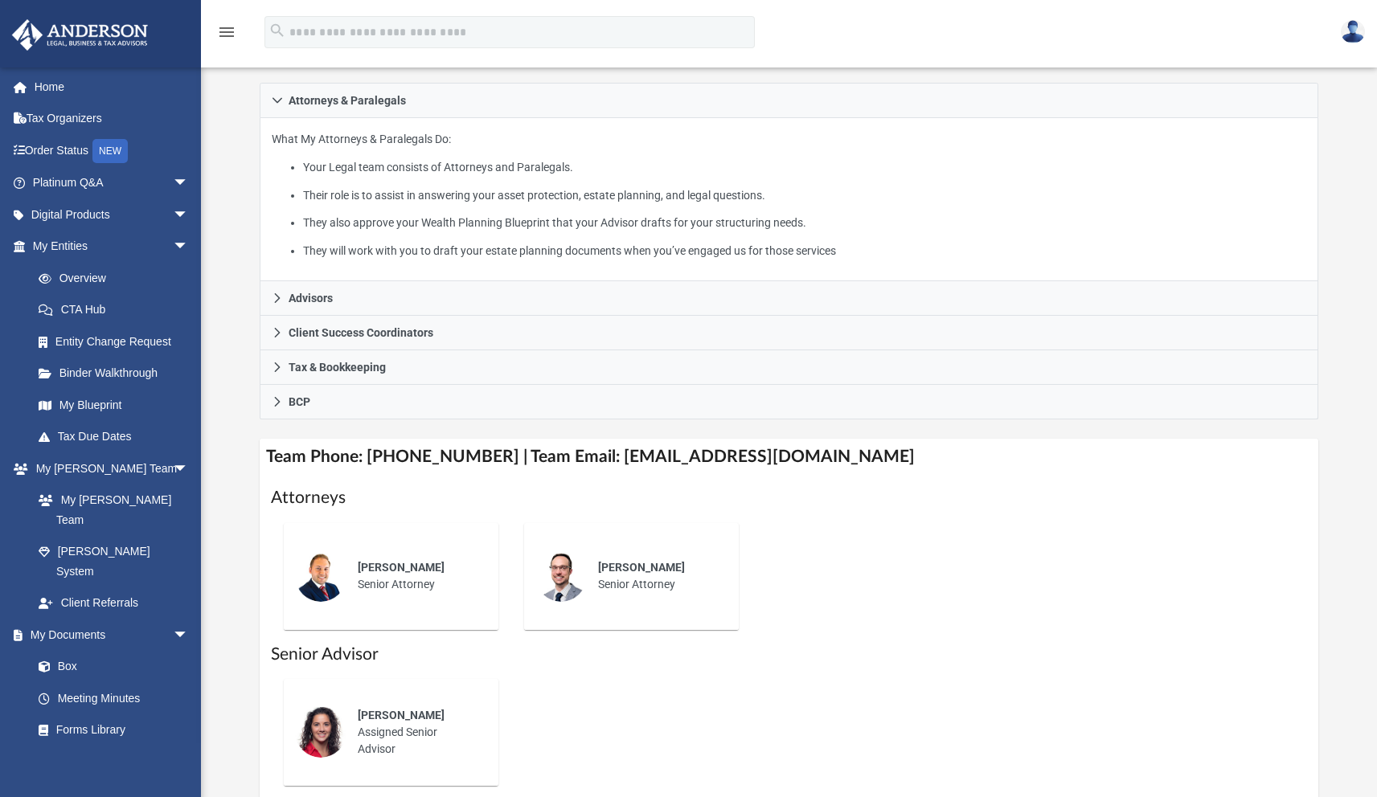
scroll to position [291, 0]
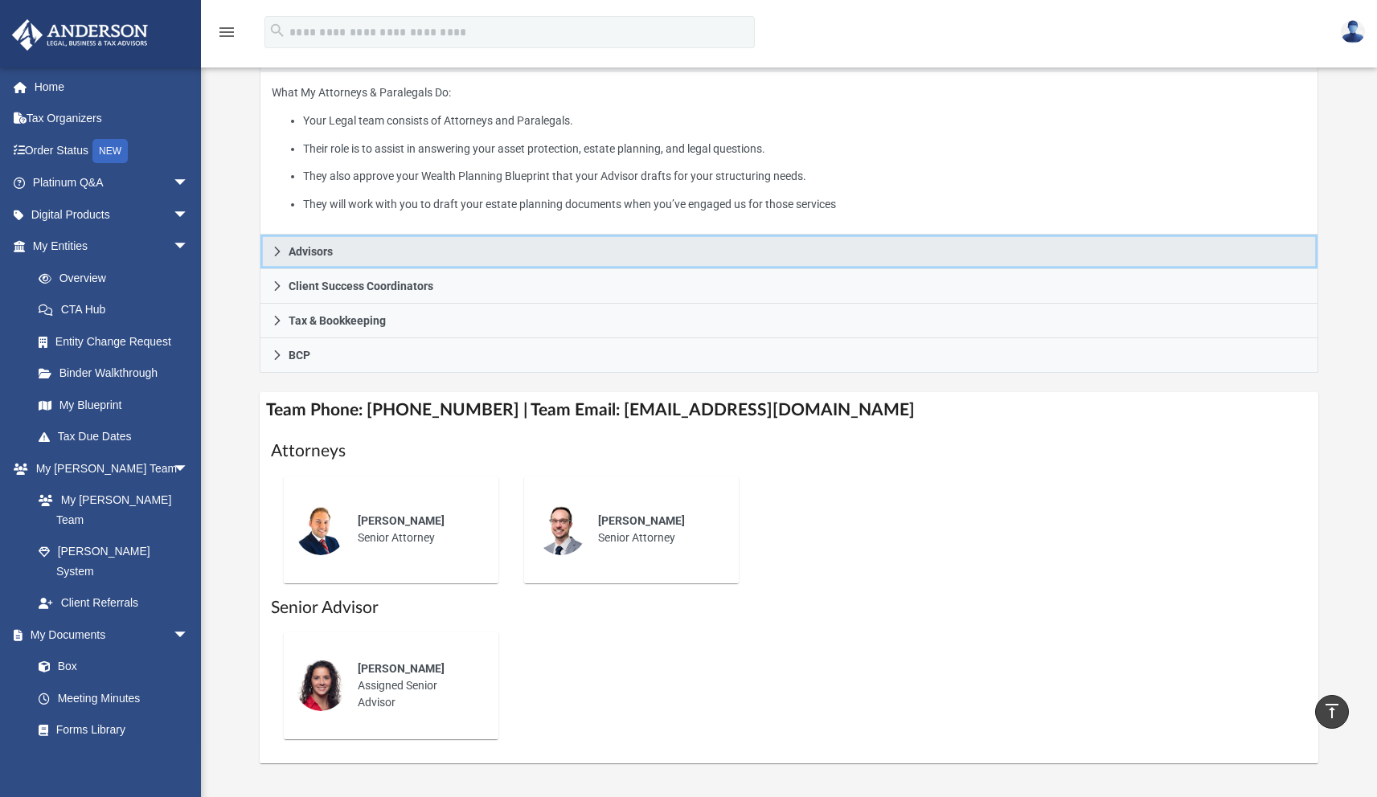
click at [305, 253] on span "Advisors" at bounding box center [311, 251] width 44 height 11
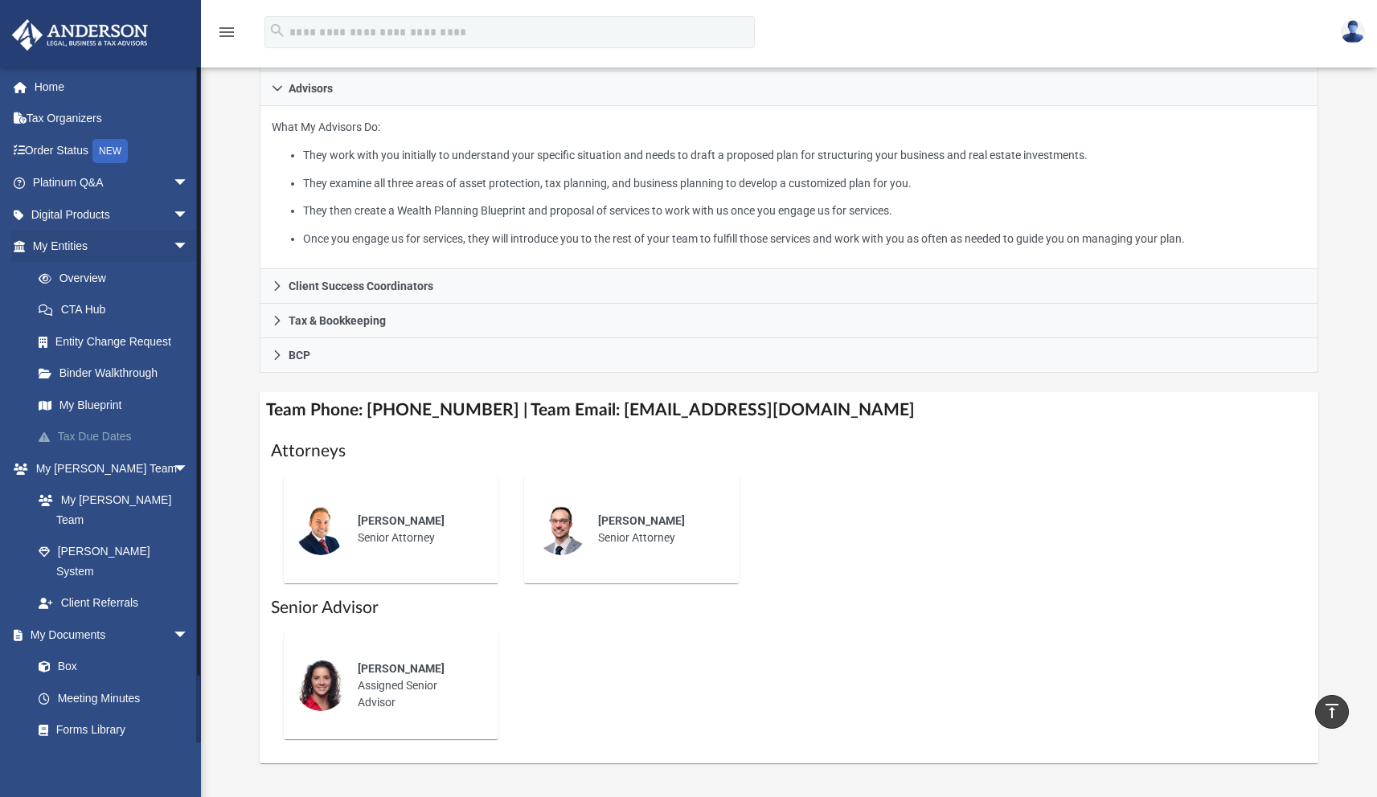
click at [115, 435] on link "Tax Due Dates" at bounding box center [118, 437] width 190 height 32
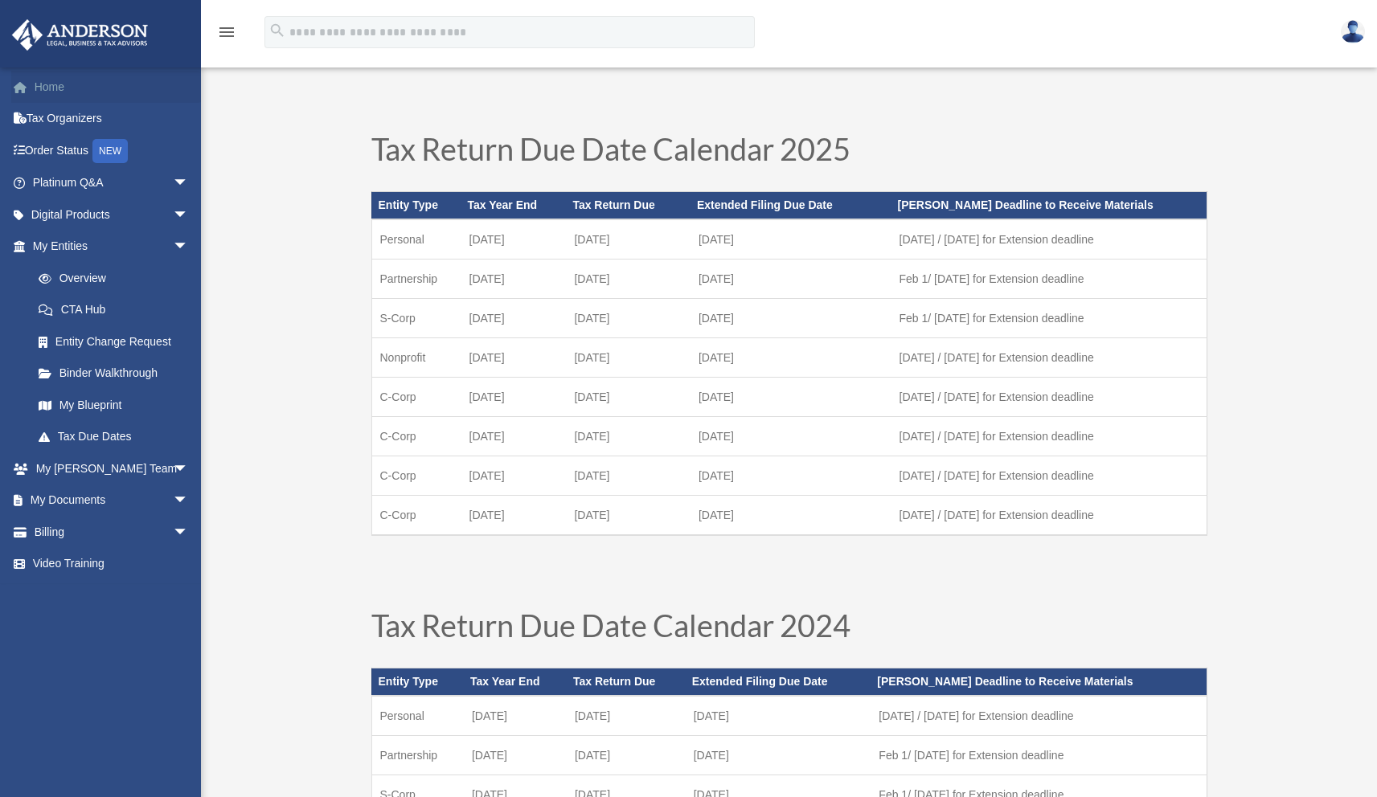
drag, startPoint x: 47, startPoint y: 88, endPoint x: 59, endPoint y: 88, distance: 12.1
click at [47, 88] on link "Home" at bounding box center [112, 87] width 202 height 32
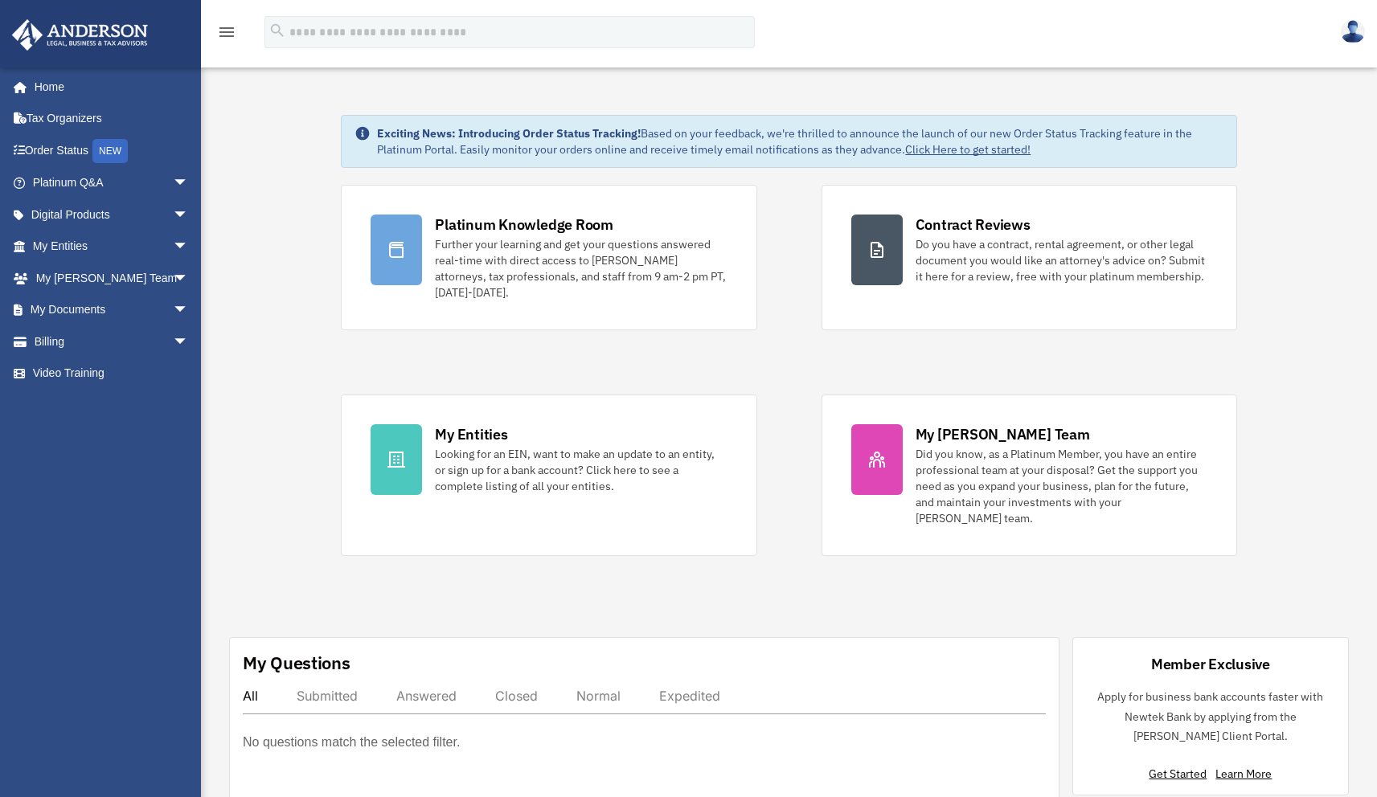
click at [926, 148] on link "Click Here to get started!" at bounding box center [967, 149] width 125 height 14
